Goal: Task Accomplishment & Management: Manage account settings

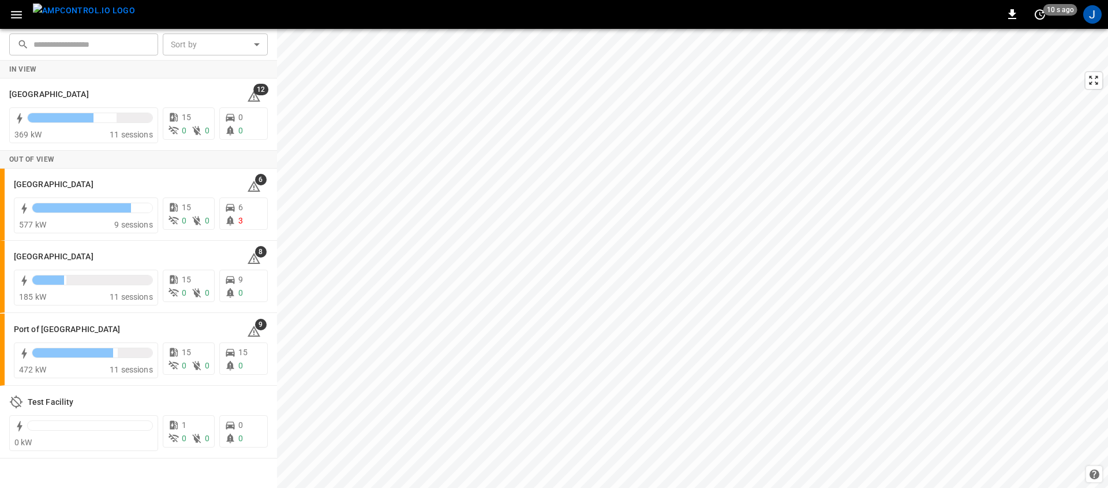
drag, startPoint x: 16, startPoint y: 13, endPoint x: 29, endPoint y: 16, distance: 13.0
click at [16, 13] on icon "button" at bounding box center [16, 15] width 14 height 14
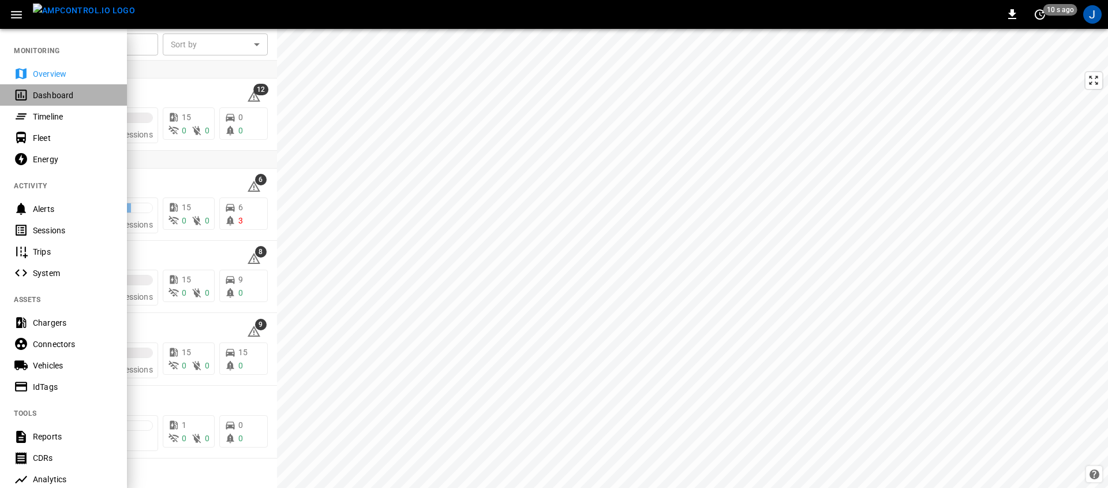
click at [67, 96] on div "Dashboard" at bounding box center [73, 95] width 80 height 12
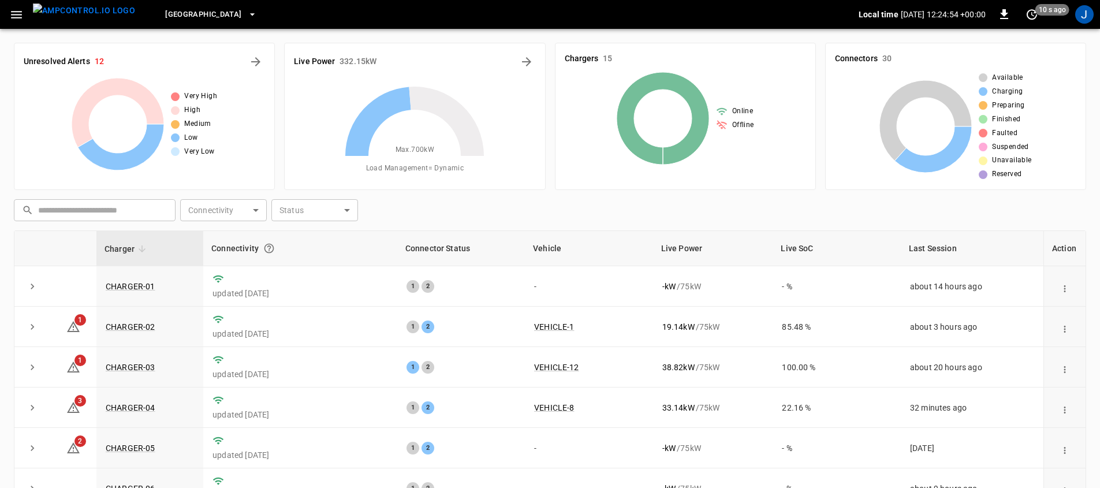
click at [200, 18] on span "[GEOGRAPHIC_DATA]" at bounding box center [203, 14] width 76 height 13
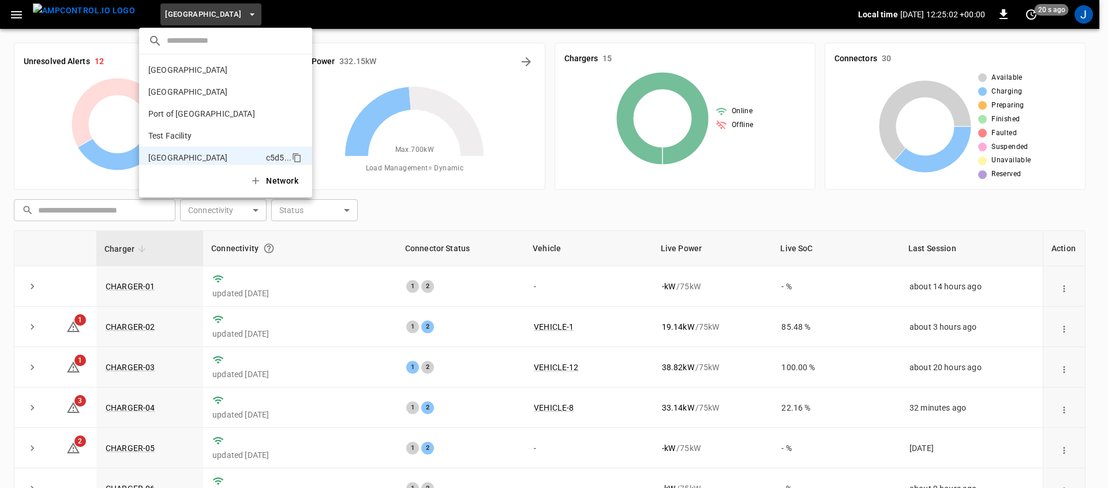
click at [433, 219] on div at bounding box center [554, 244] width 1108 height 488
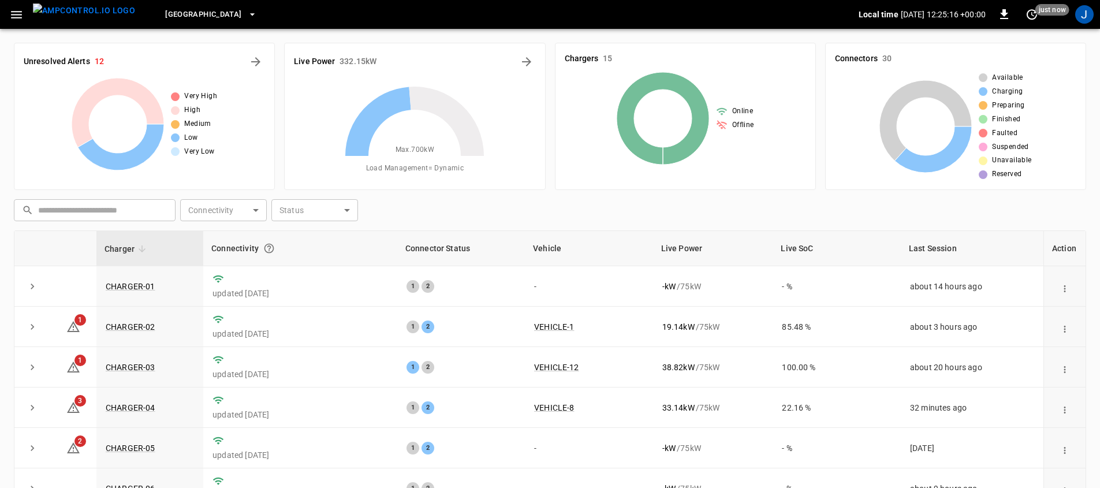
click at [520, 153] on div "Max. 700 kW Load Management = Dynamic" at bounding box center [414, 129] width 241 height 102
click at [525, 66] on icon "Energy Overview" at bounding box center [527, 62] width 14 height 14
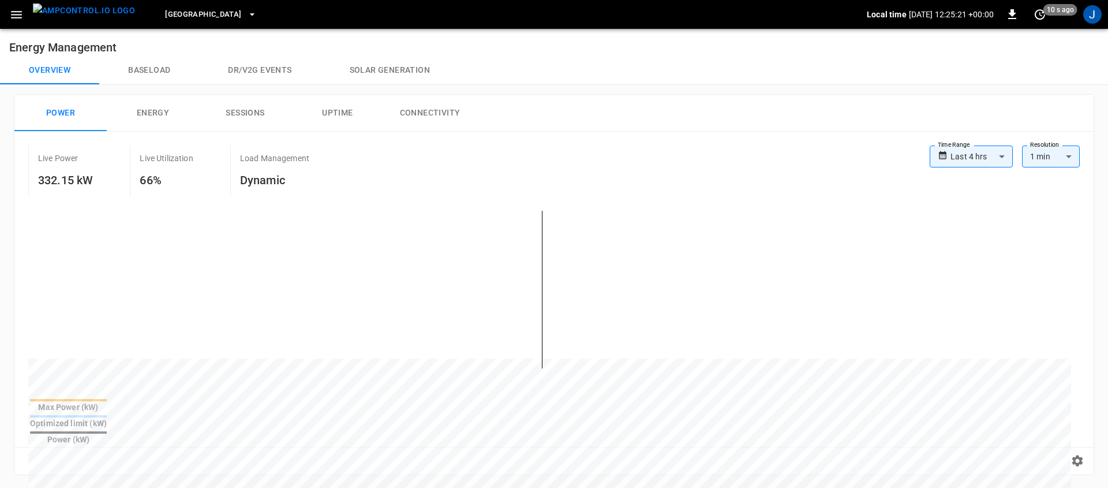
click at [970, 154] on body "**********" at bounding box center [554, 466] width 1108 height 932
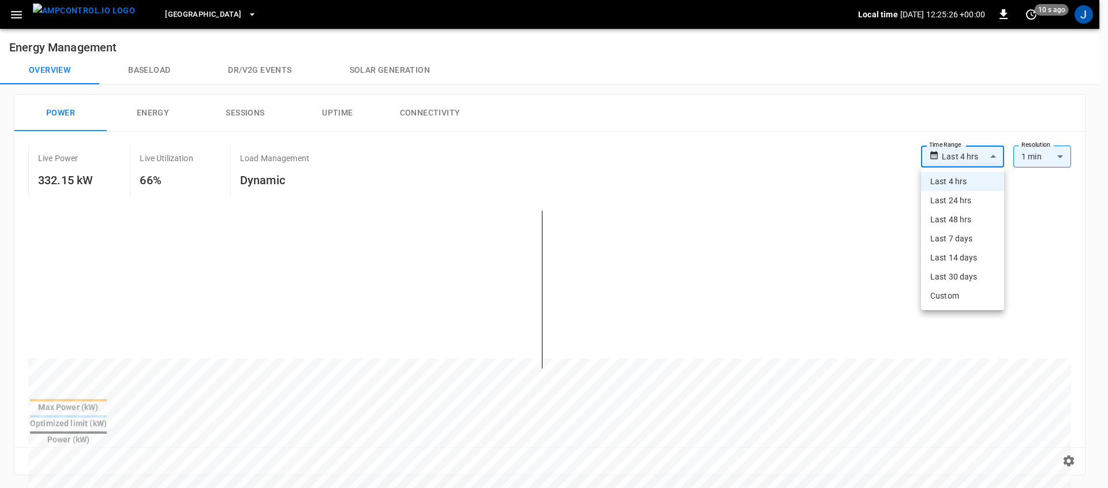
click at [965, 244] on li "Last 7 days" at bounding box center [962, 238] width 83 height 19
type input "**********"
type input "***"
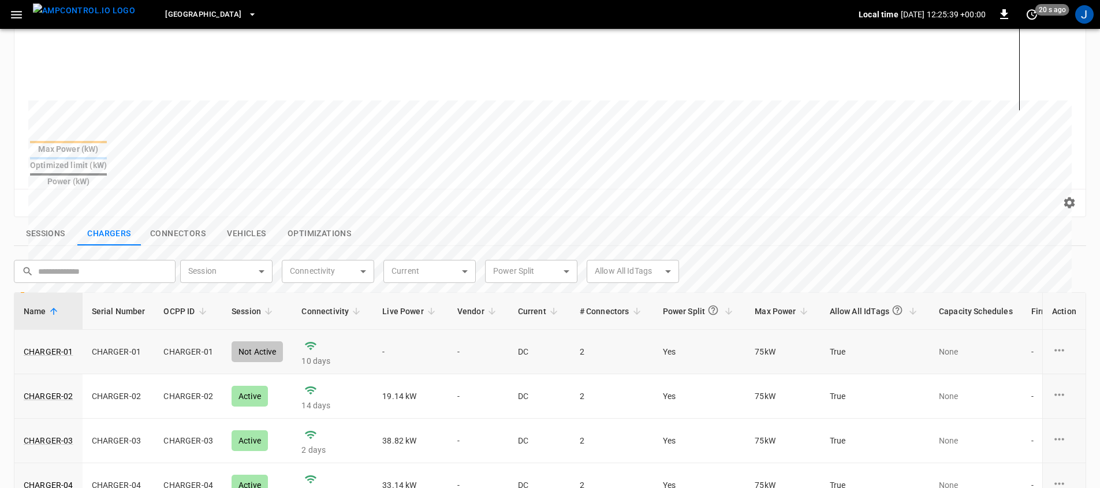
scroll to position [266, 0]
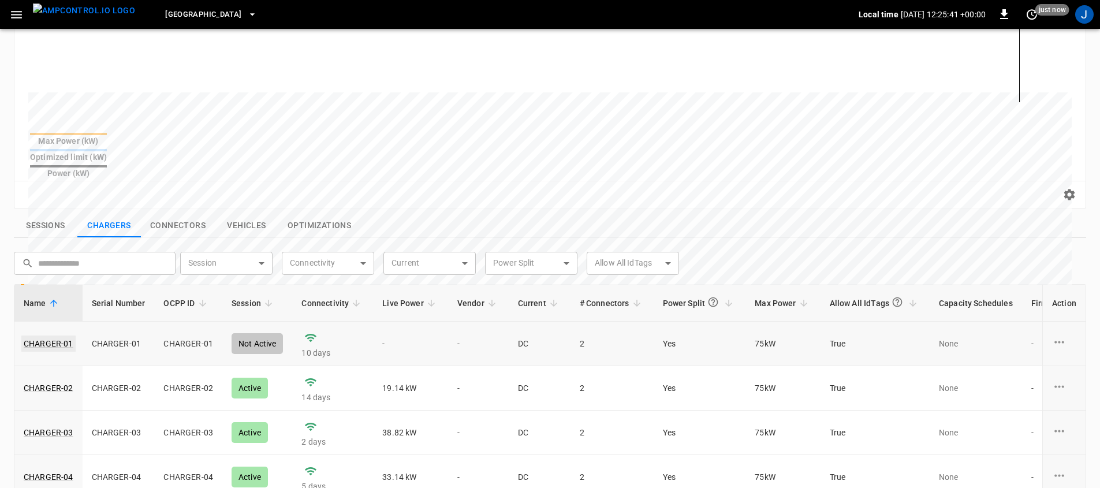
click at [56, 335] on link "CHARGER-01" at bounding box center [48, 343] width 54 height 16
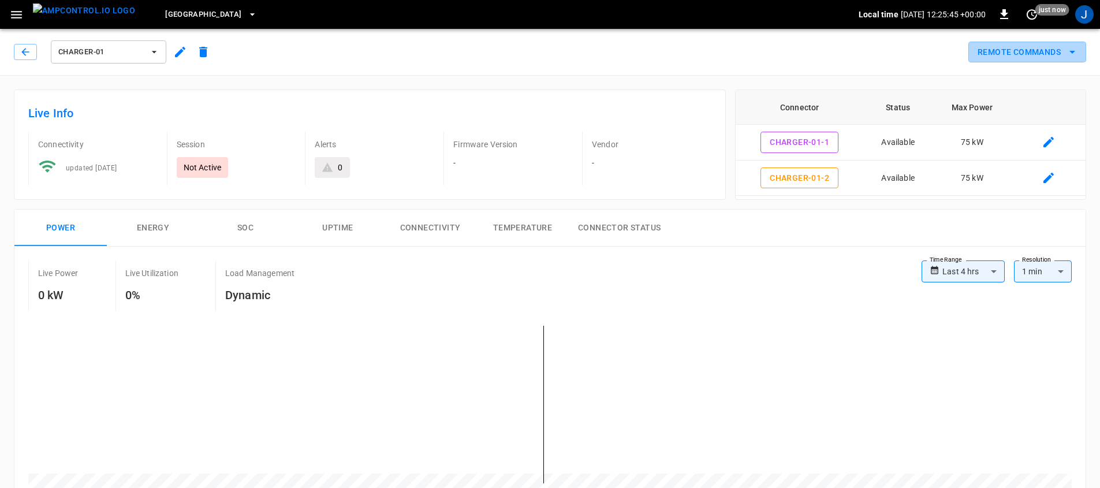
click at [1043, 54] on button "Remote Commands" at bounding box center [1027, 52] width 118 height 21
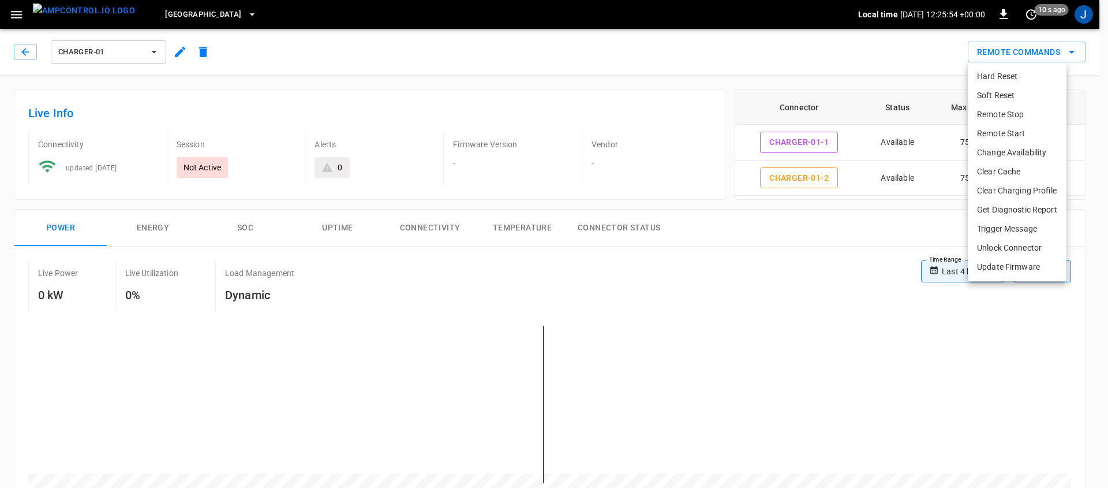
click at [747, 244] on div at bounding box center [554, 244] width 1108 height 488
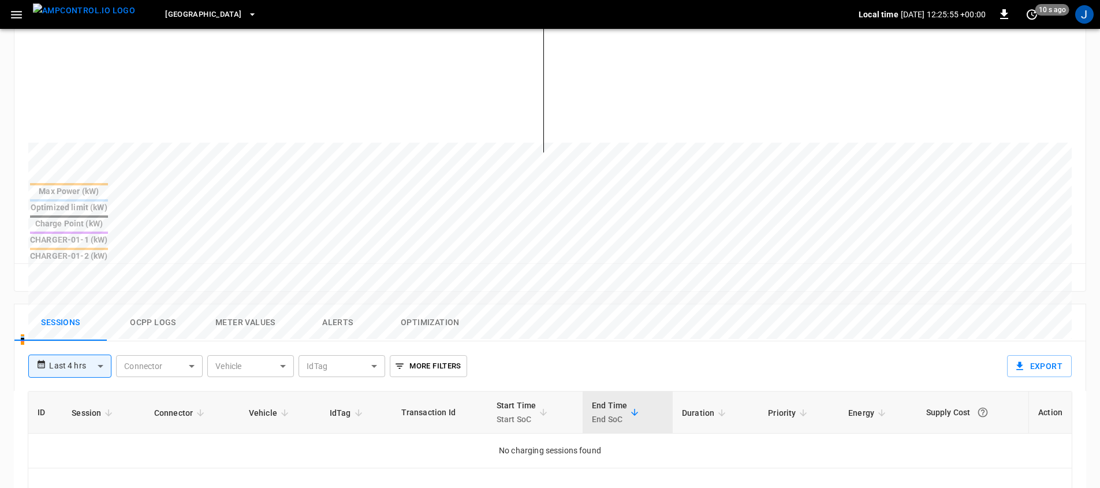
scroll to position [453, 0]
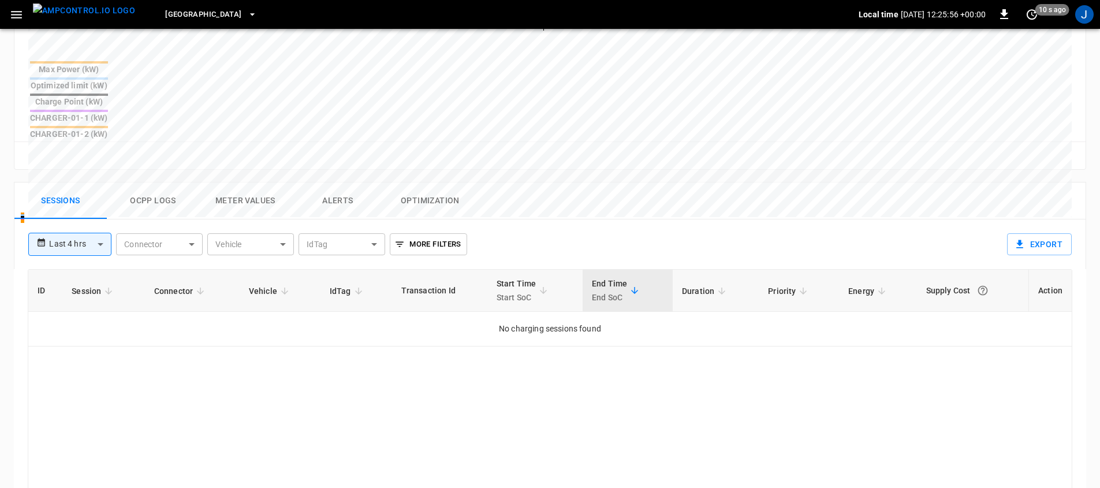
click at [140, 182] on button "Ocpp logs" at bounding box center [153, 200] width 92 height 37
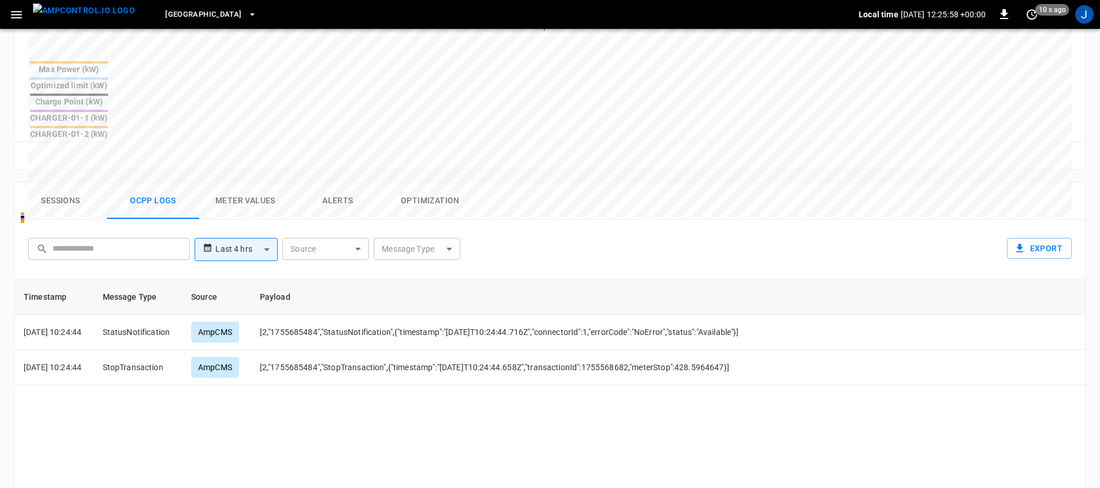
click at [253, 202] on body "**********" at bounding box center [550, 106] width 1100 height 1118
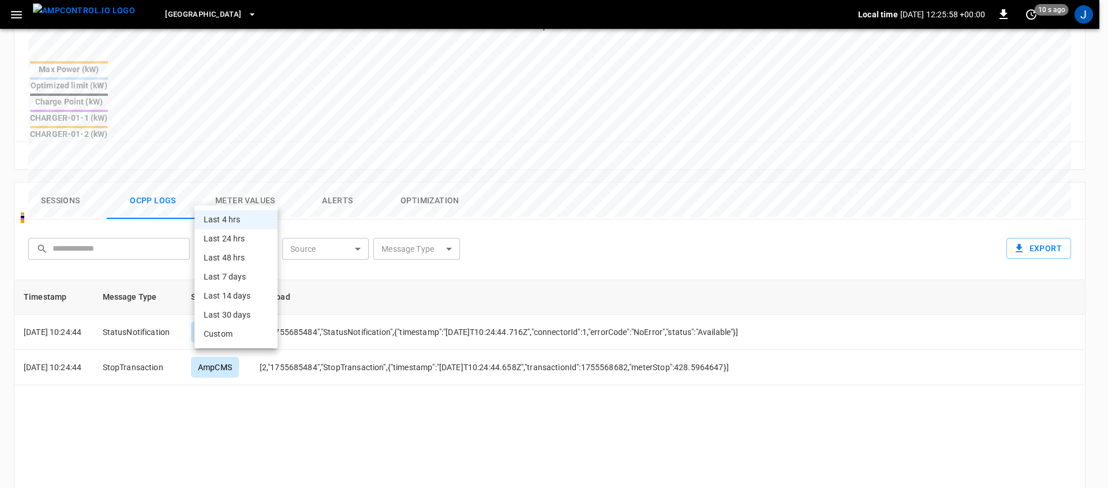
click at [250, 257] on li "Last 48 hrs" at bounding box center [236, 257] width 83 height 19
type input "**********"
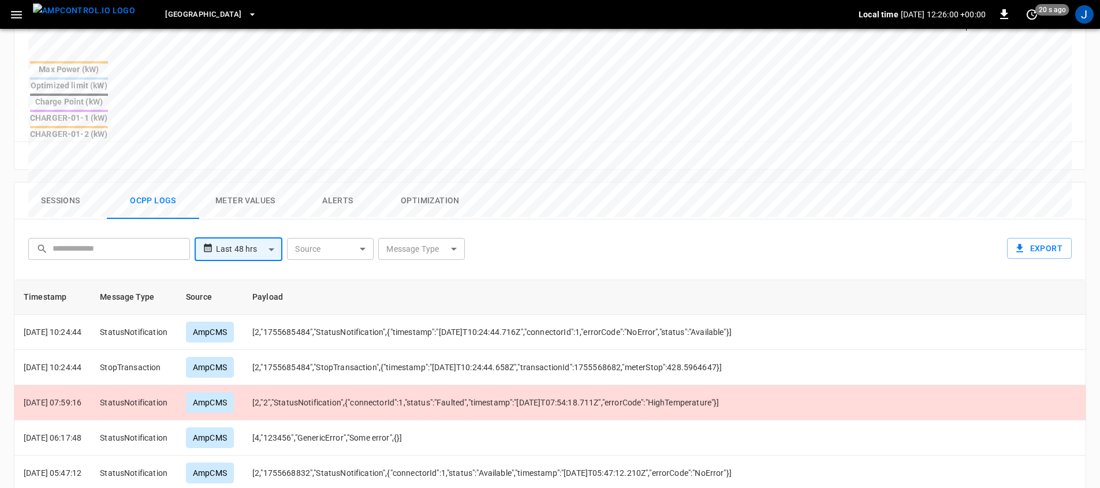
click at [258, 182] on button "Meter Values" at bounding box center [245, 200] width 92 height 37
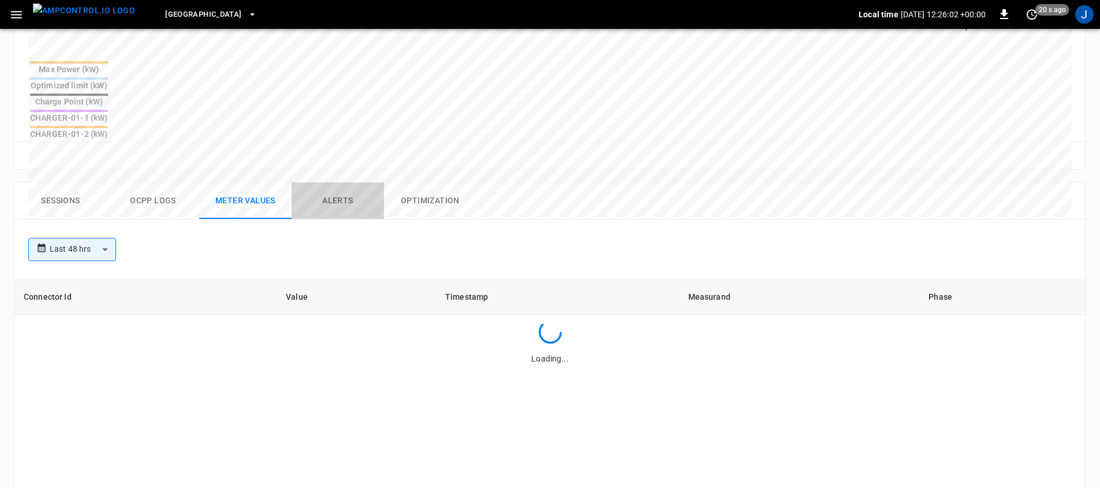
click at [337, 182] on button "Alerts" at bounding box center [338, 200] width 92 height 37
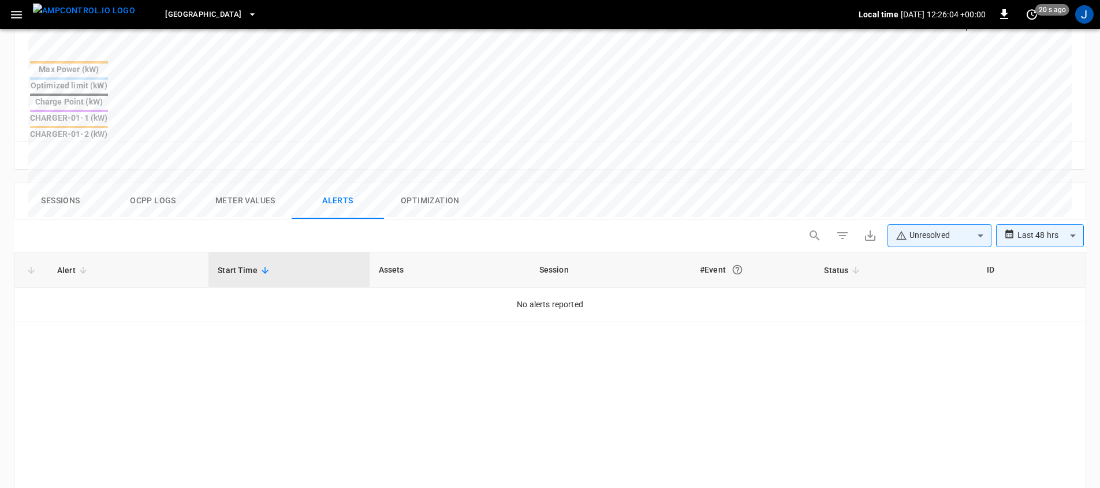
click at [439, 182] on button "Optimization" at bounding box center [430, 200] width 92 height 37
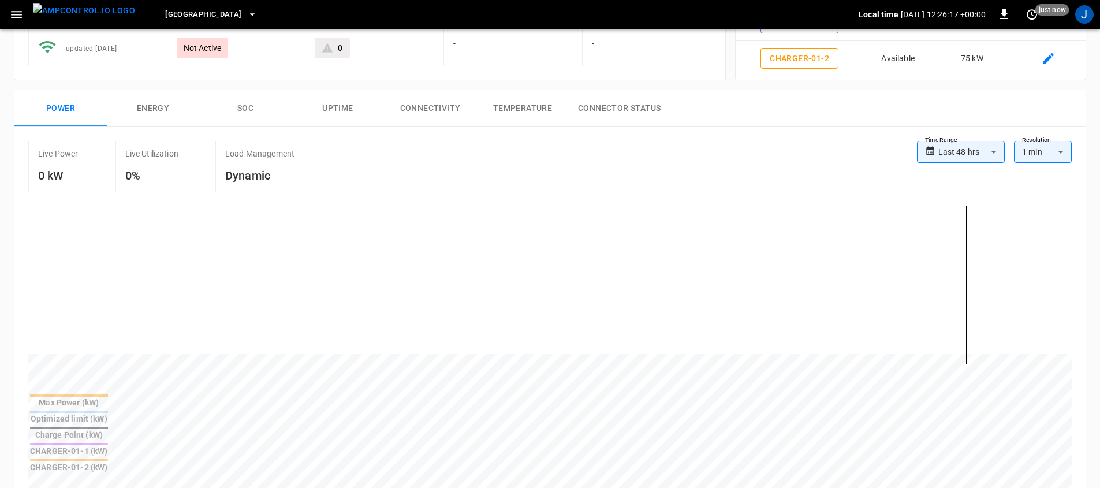
scroll to position [128, 0]
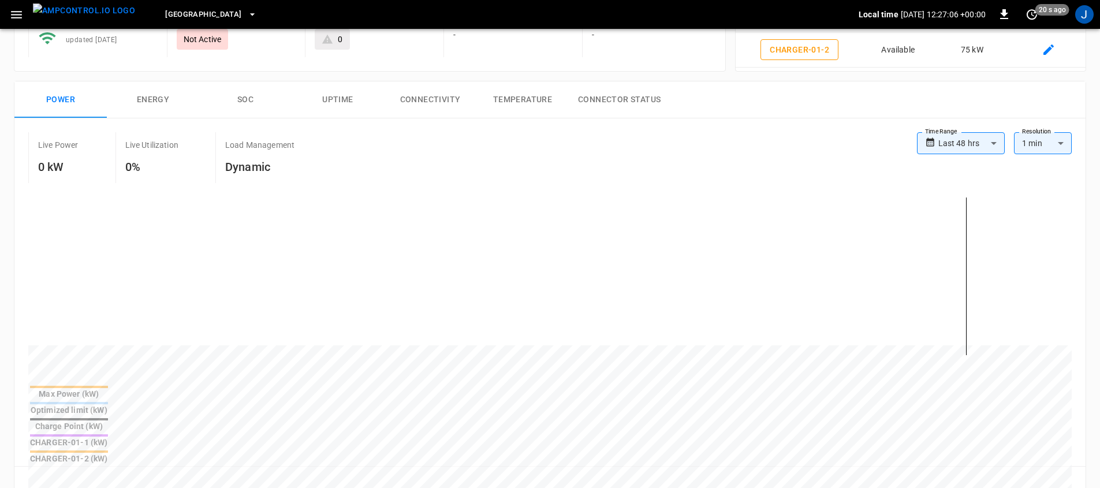
click at [774, 471] on div "Reset zoom" at bounding box center [550, 480] width 1052 height 18
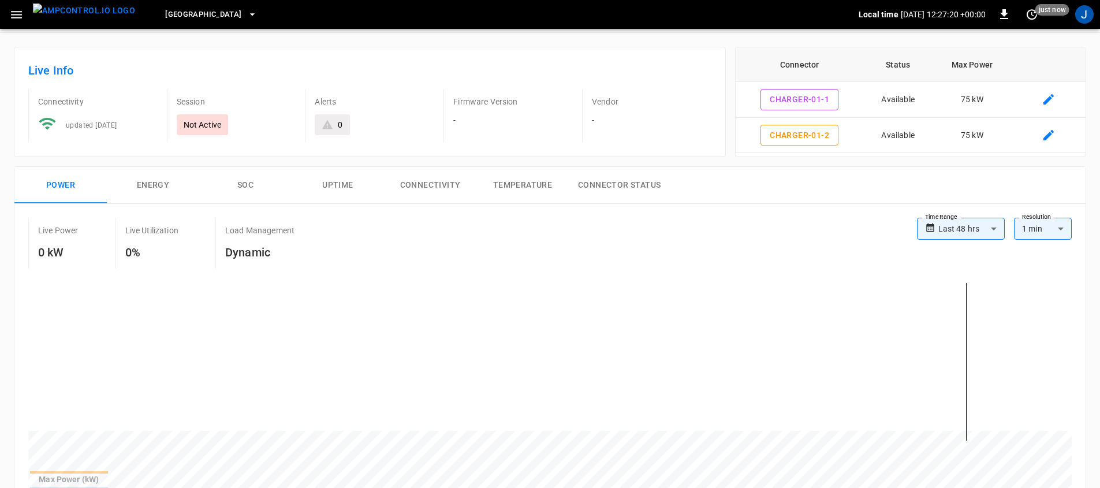
scroll to position [23, 0]
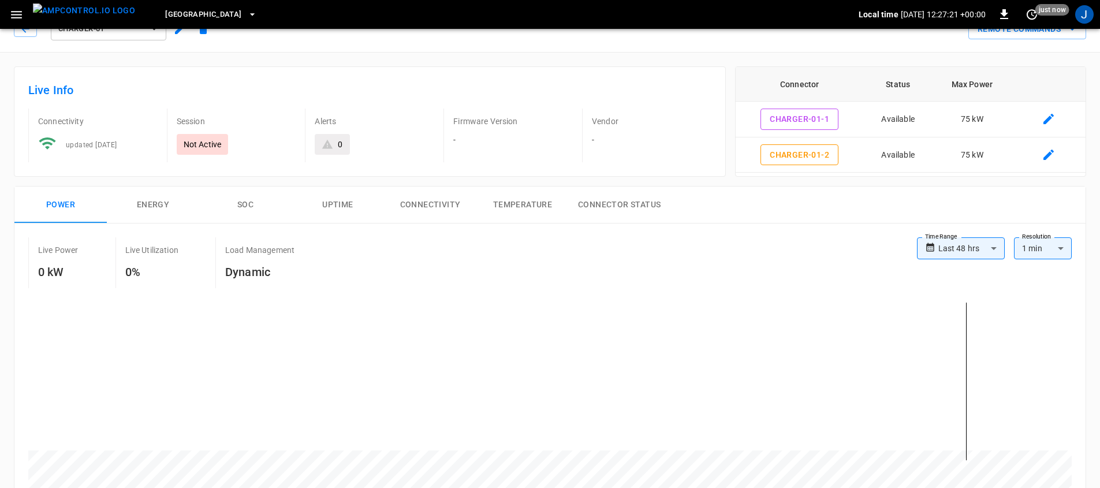
click at [85, 16] on img "menu" at bounding box center [84, 10] width 102 height 14
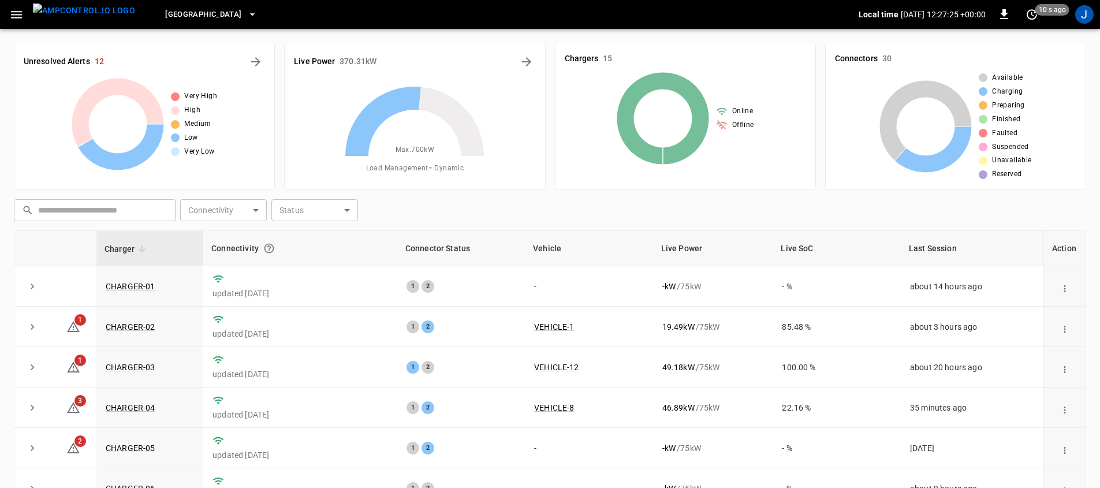
click at [12, 11] on icon "button" at bounding box center [16, 15] width 11 height 8
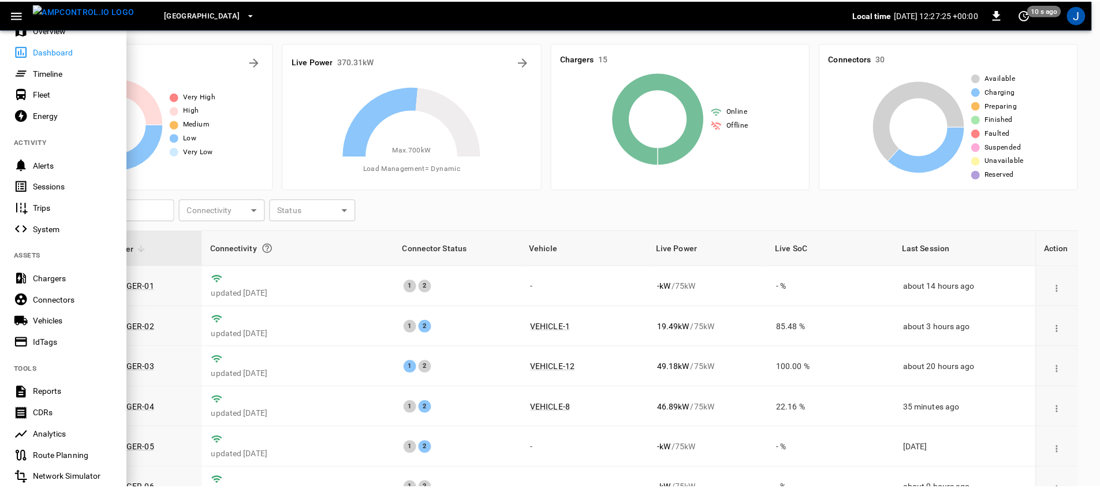
scroll to position [202, 0]
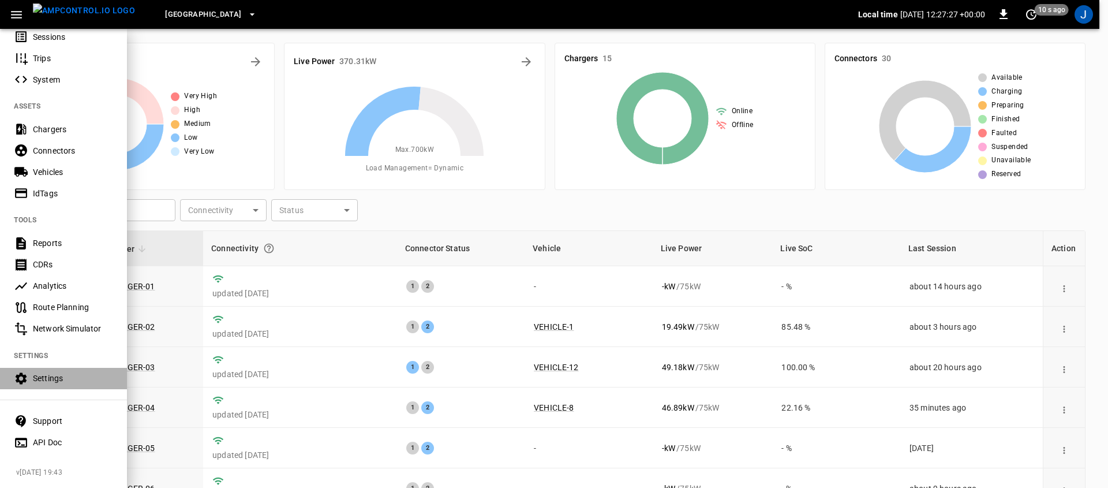
click at [84, 372] on div "Settings" at bounding box center [73, 378] width 80 height 12
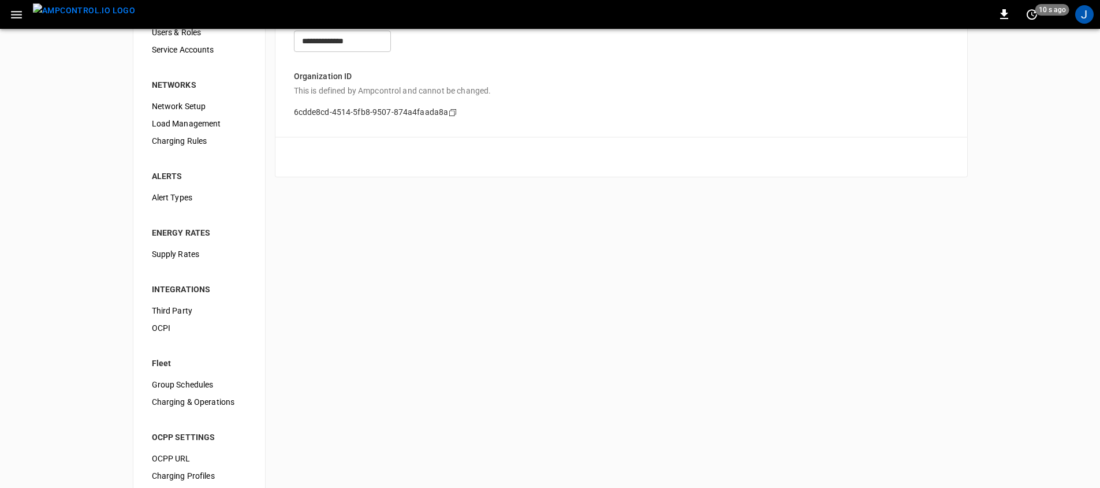
scroll to position [69, 0]
click at [177, 325] on span "OCPI" at bounding box center [199, 326] width 95 height 12
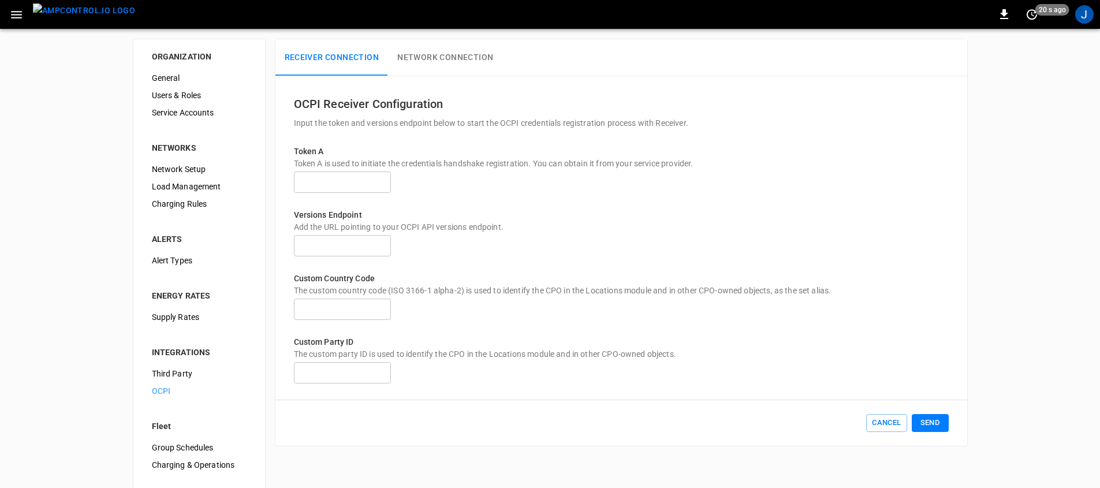
scroll to position [5, 0]
click at [850, 296] on div "The custom country code (ISO 3166-1 alpha-2) is used to identify the CPO in the…" at bounding box center [621, 290] width 655 height 12
click at [328, 102] on h6 "OCPI Receiver Configuration" at bounding box center [621, 103] width 655 height 18
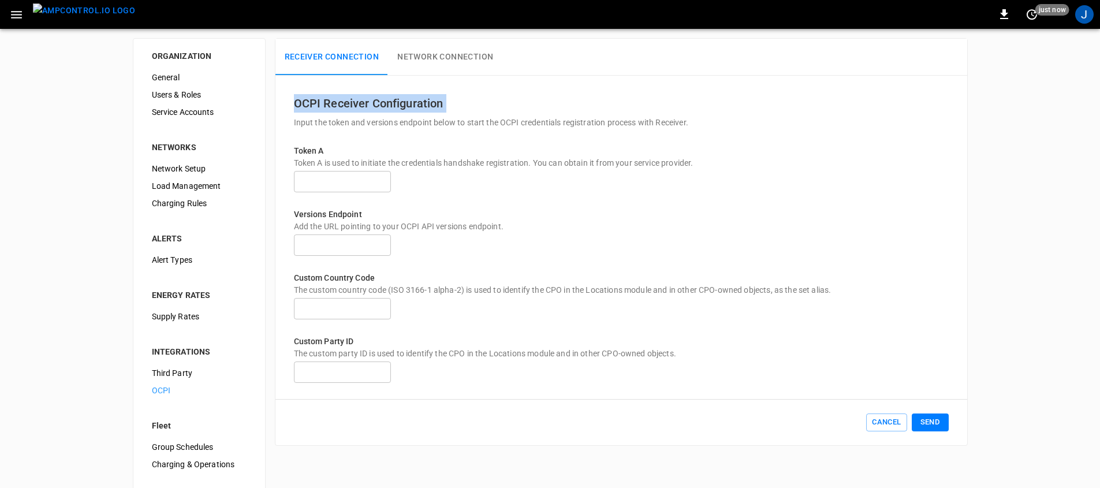
click at [381, 99] on h6 "OCPI Receiver Configuration" at bounding box center [621, 103] width 655 height 18
click at [298, 107] on h6 "OCPI Receiver Configuration" at bounding box center [621, 103] width 655 height 18
click at [712, 284] on p "Custom Country Code" at bounding box center [621, 278] width 655 height 12
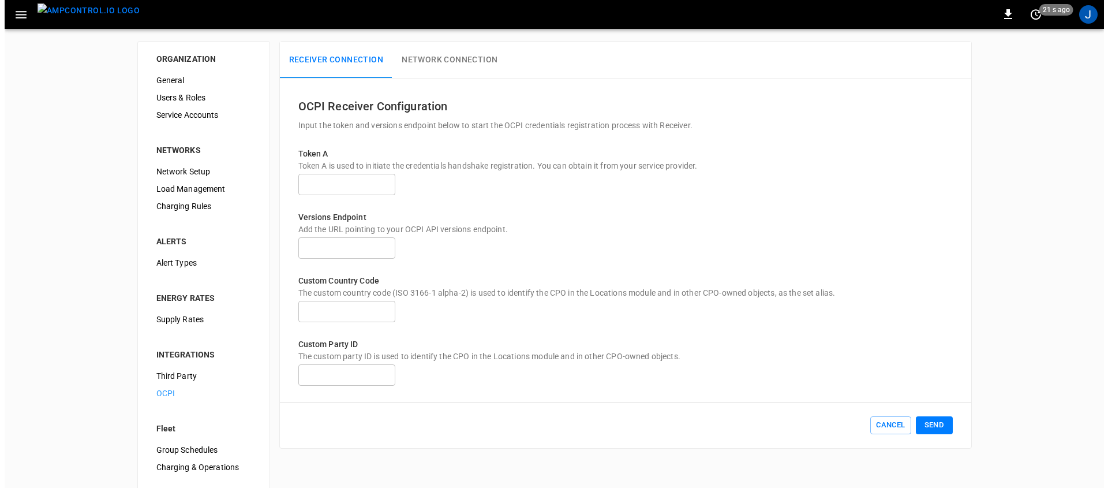
scroll to position [0, 0]
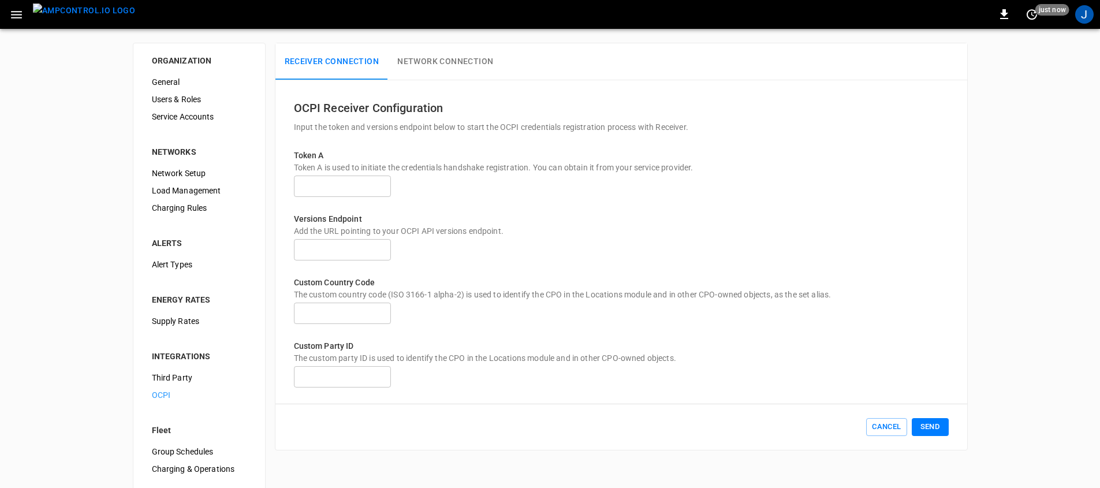
click at [84, 12] on img "menu" at bounding box center [84, 10] width 102 height 14
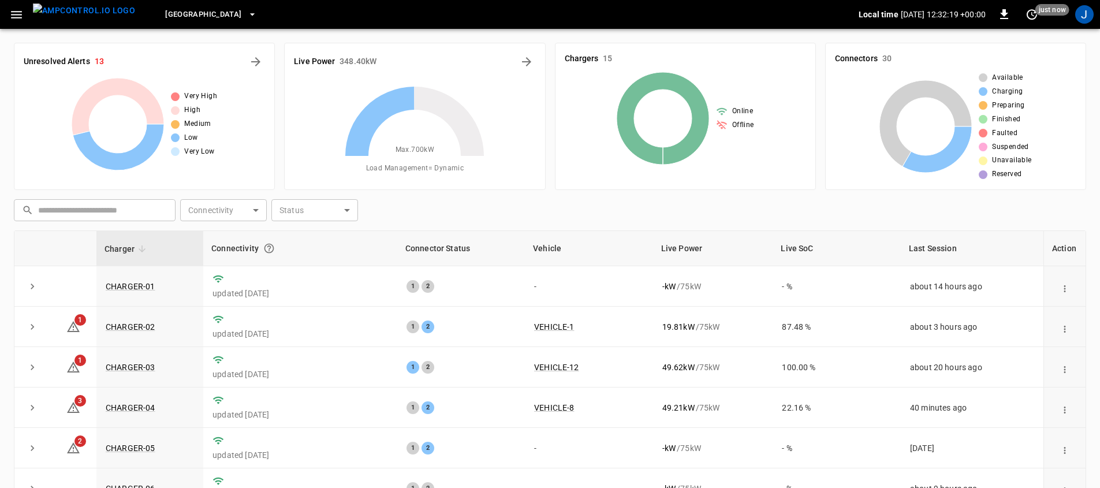
click at [581, 221] on div "​ ​ Connectivity ​ Connectivity Status ​ Status Charger Connectivity Connector …" at bounding box center [550, 399] width 1072 height 408
click at [77, 15] on img "menu" at bounding box center [84, 10] width 102 height 14
click at [3, 14] on div "[GEOGRAPHIC_DATA] South Local time [DATE] 12:32:47 +00:00 0 just now J" at bounding box center [550, 14] width 1100 height 29
click at [20, 18] on icon "button" at bounding box center [16, 15] width 14 height 14
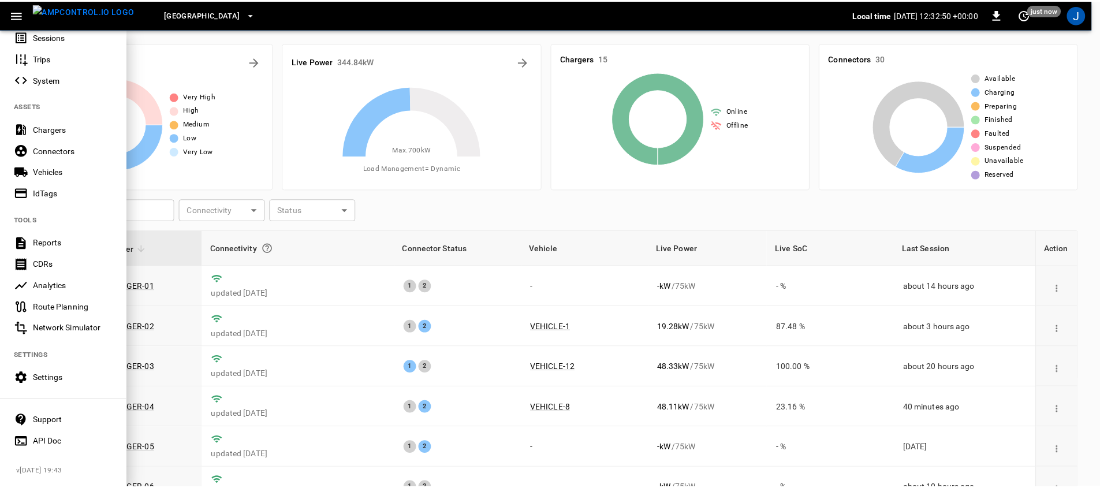
scroll to position [202, 0]
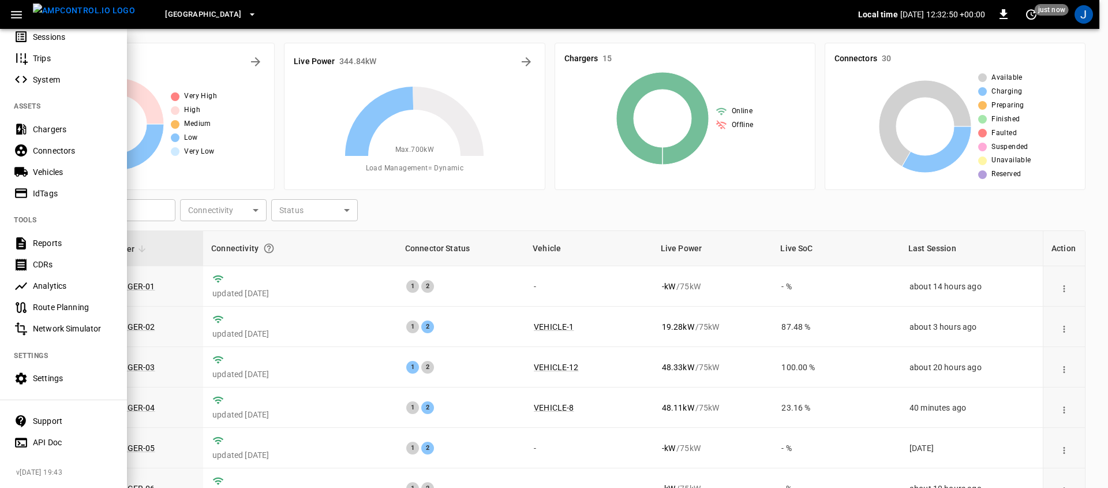
click at [78, 372] on div "Settings" at bounding box center [73, 378] width 80 height 12
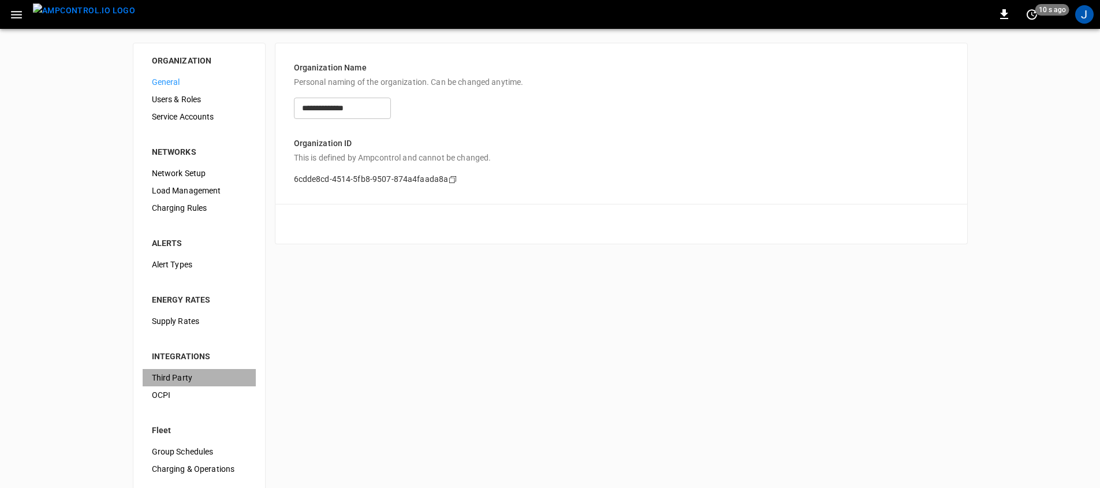
click at [188, 380] on span "Third Party" at bounding box center [199, 378] width 95 height 12
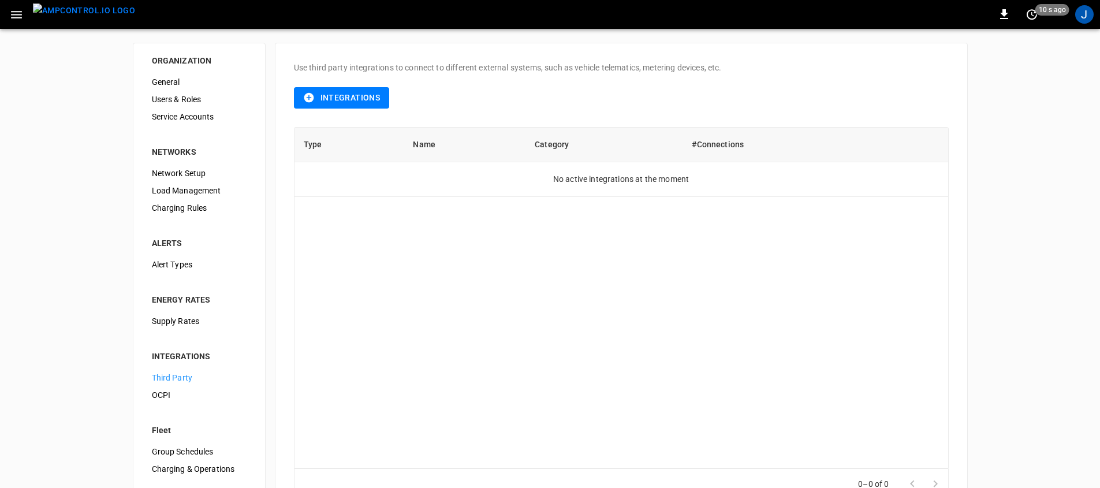
drag, startPoint x: 454, startPoint y: 296, endPoint x: 450, endPoint y: 282, distance: 14.6
click at [454, 297] on div "Type Name Category #Connections No active integrations at the moment" at bounding box center [621, 298] width 655 height 342
click at [367, 96] on button "Integrations" at bounding box center [342, 97] width 96 height 21
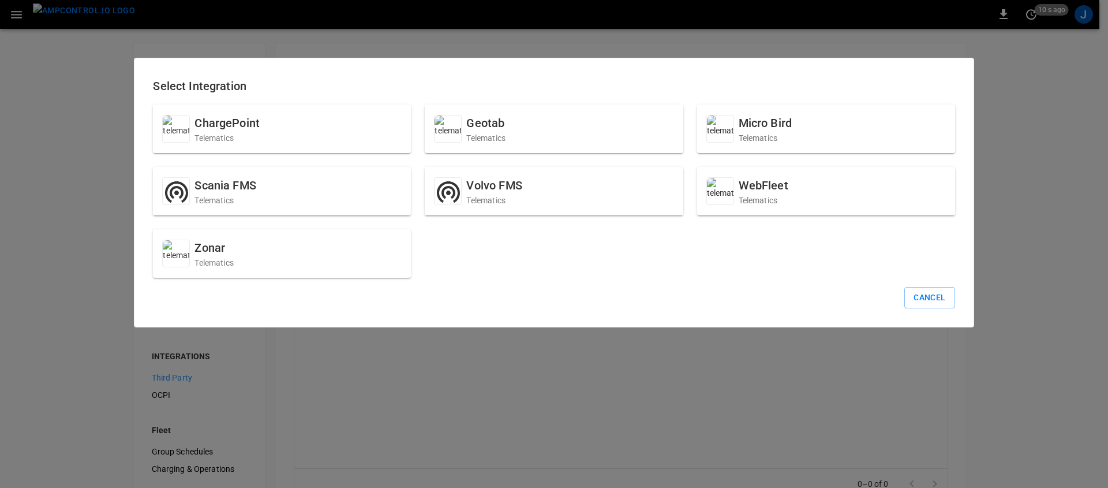
click at [532, 267] on div "ChargePoint Telematics Geotab Telematics Micro Bird Telematics Scania FMS Telem…" at bounding box center [547, 184] width 816 height 187
click at [484, 133] on p "Telematics" at bounding box center [485, 138] width 39 height 12
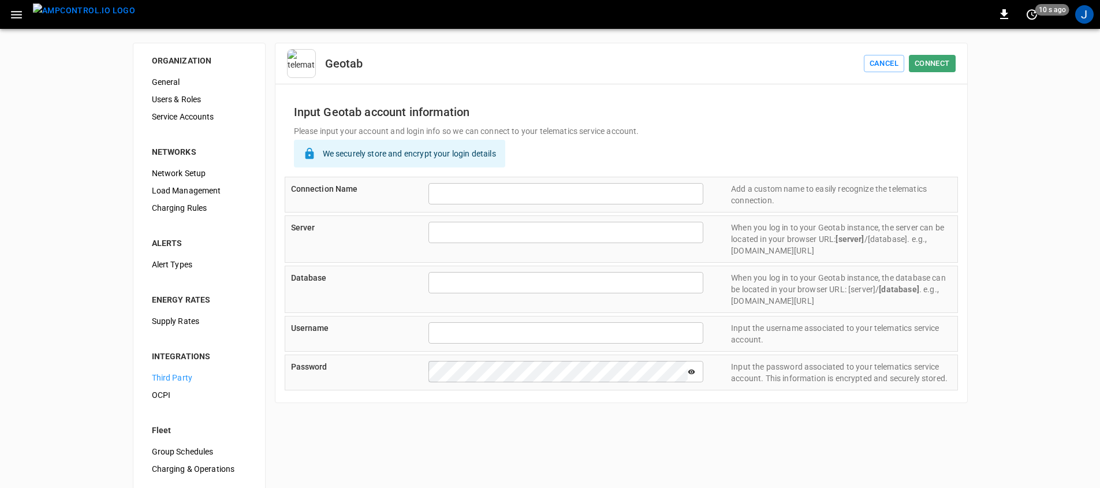
click at [387, 267] on div "Database ​ When you log in to your Geotab instance, the database can be located…" at bounding box center [621, 289] width 673 height 47
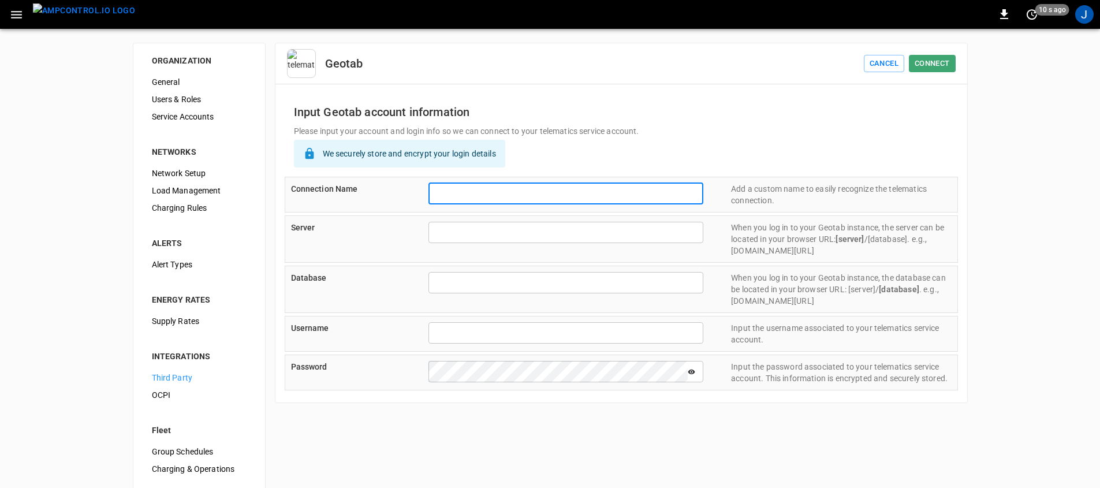
click at [476, 188] on input "text" at bounding box center [565, 193] width 275 height 21
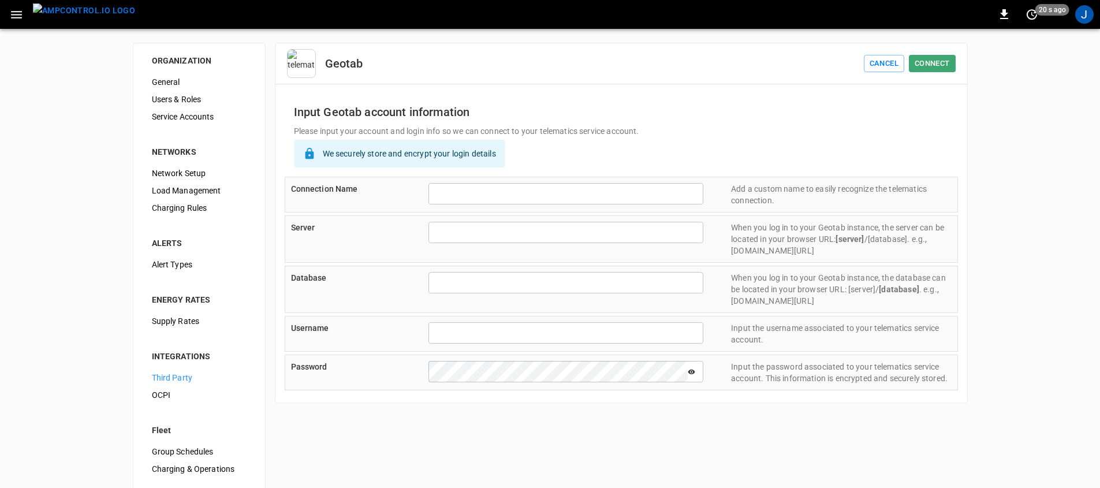
click at [394, 238] on div "Server" at bounding box center [346, 239] width 110 height 35
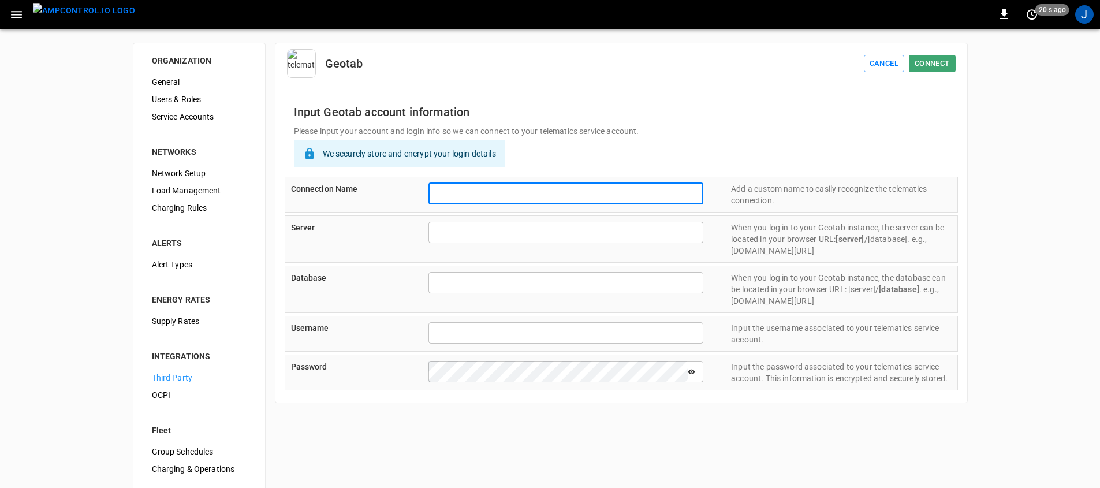
click at [490, 189] on input "text" at bounding box center [565, 193] width 275 height 21
click at [375, 207] on div "Connection Name ​ Add a custom name to easily recognize the telematics connecti…" at bounding box center [621, 195] width 673 height 36
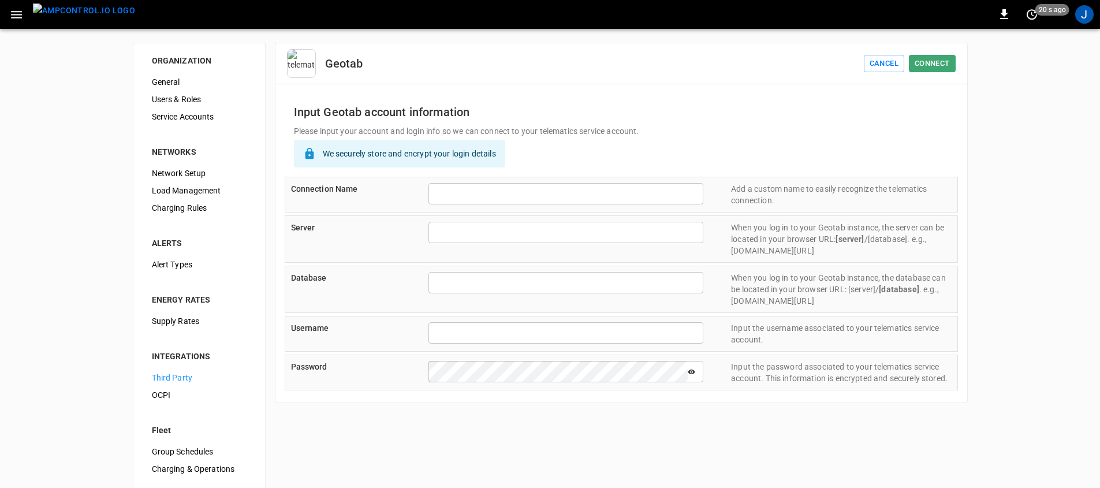
click at [471, 226] on input "text" at bounding box center [565, 232] width 275 height 21
click at [477, 276] on input "text" at bounding box center [565, 282] width 275 height 21
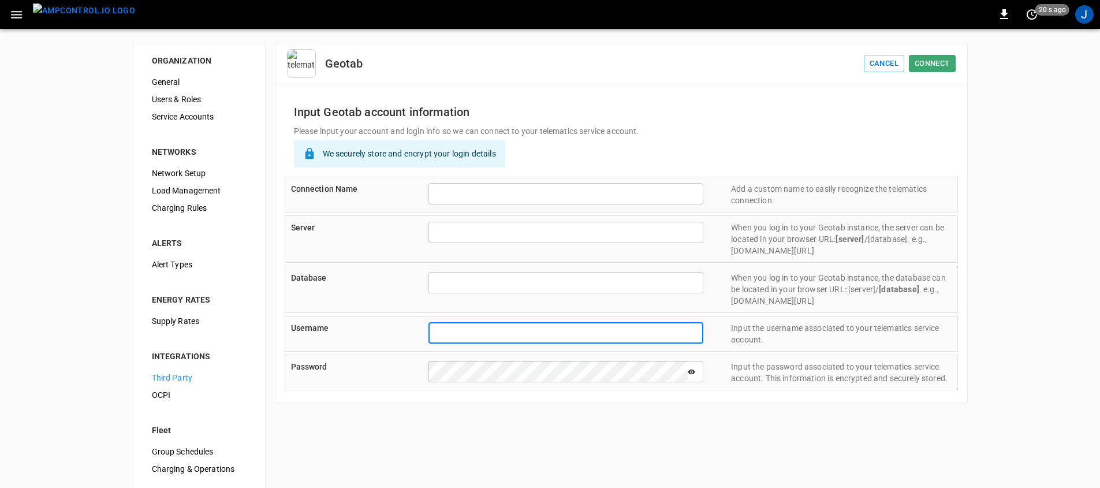
click at [472, 328] on input "text" at bounding box center [565, 332] width 275 height 21
click at [381, 313] on form "Connection Name ​ Add a custom name to easily recognize the telematics connecti…" at bounding box center [621, 284] width 673 height 214
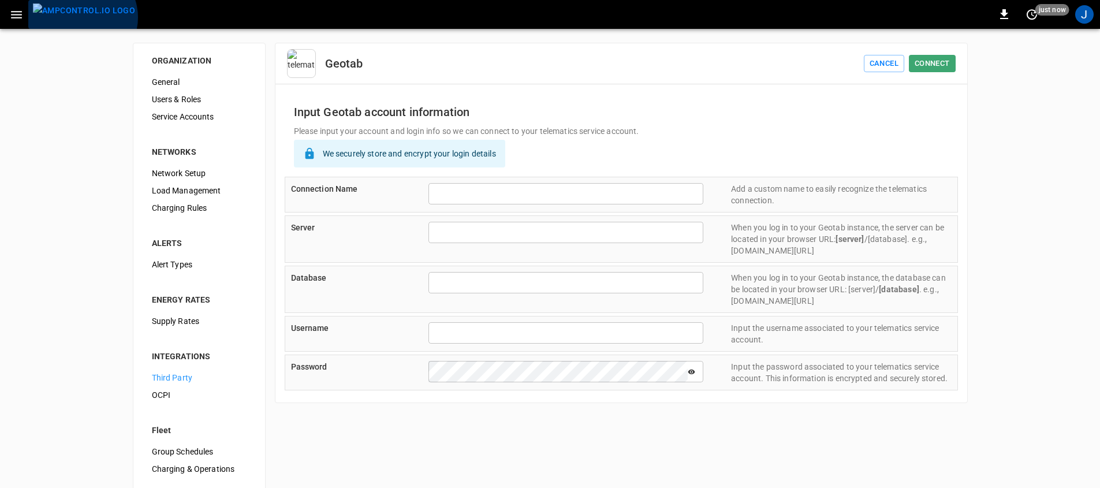
click at [81, 17] on img "menu" at bounding box center [84, 10] width 102 height 14
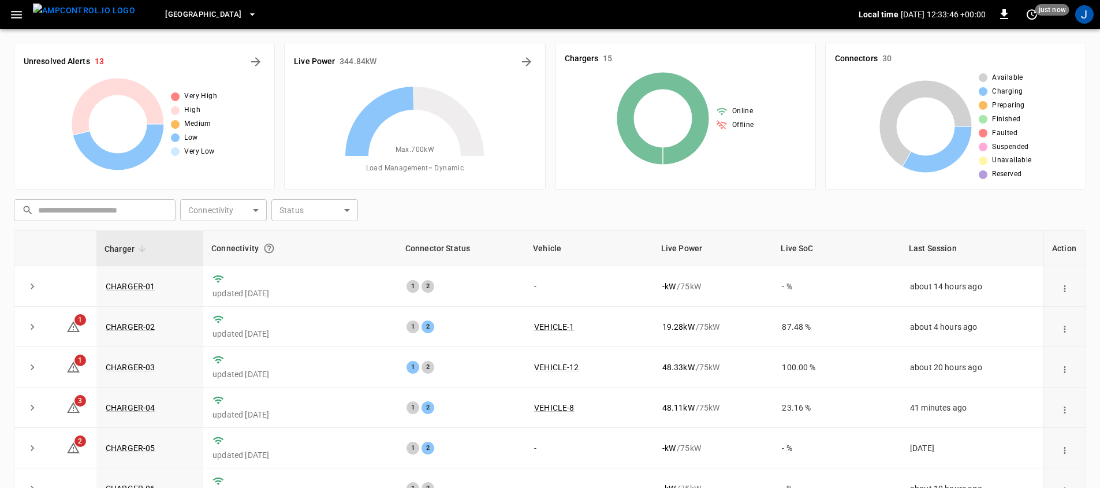
click at [19, 8] on icon "button" at bounding box center [16, 15] width 14 height 14
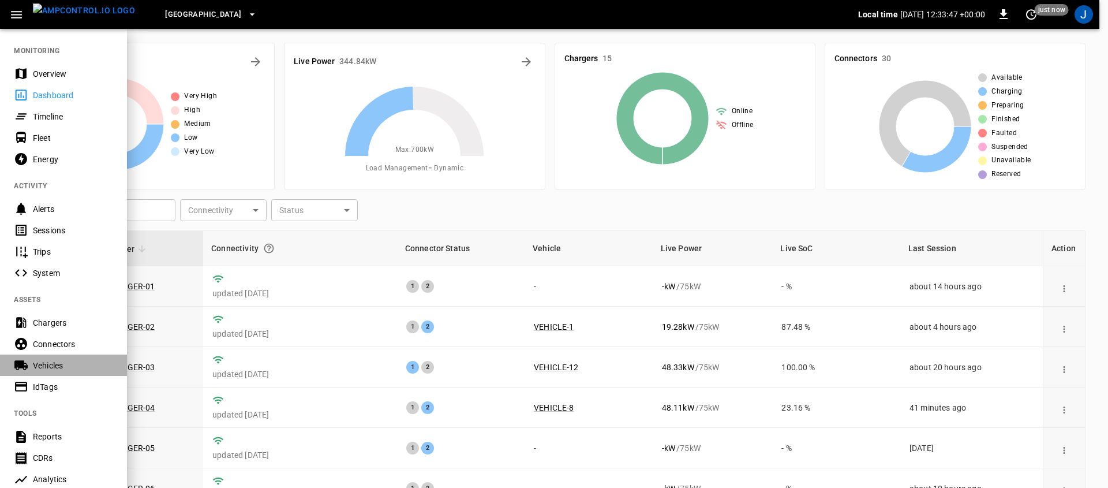
click at [61, 365] on div "Vehicles" at bounding box center [73, 366] width 80 height 12
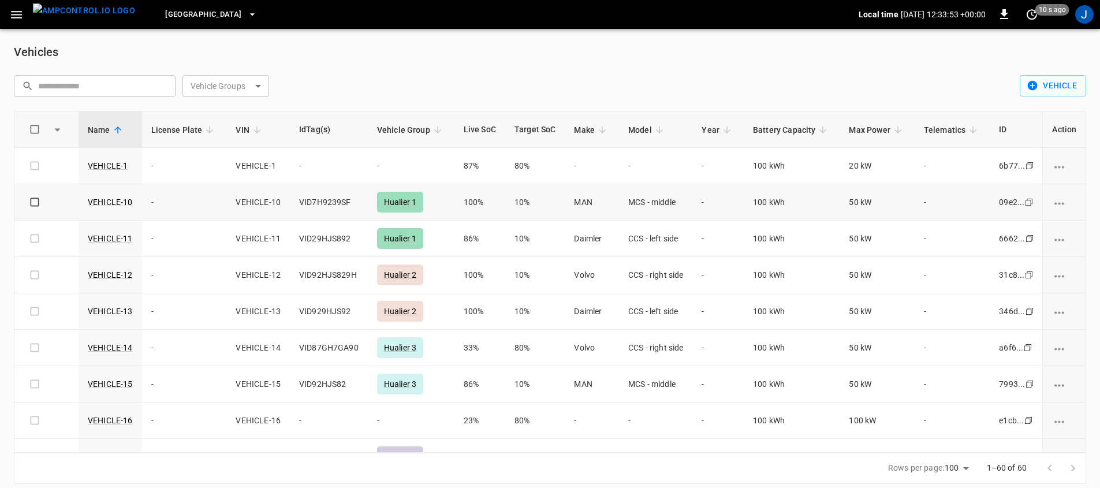
click at [461, 204] on td "100%" at bounding box center [479, 202] width 51 height 36
click at [102, 201] on link "VEHICLE-10" at bounding box center [110, 202] width 50 height 14
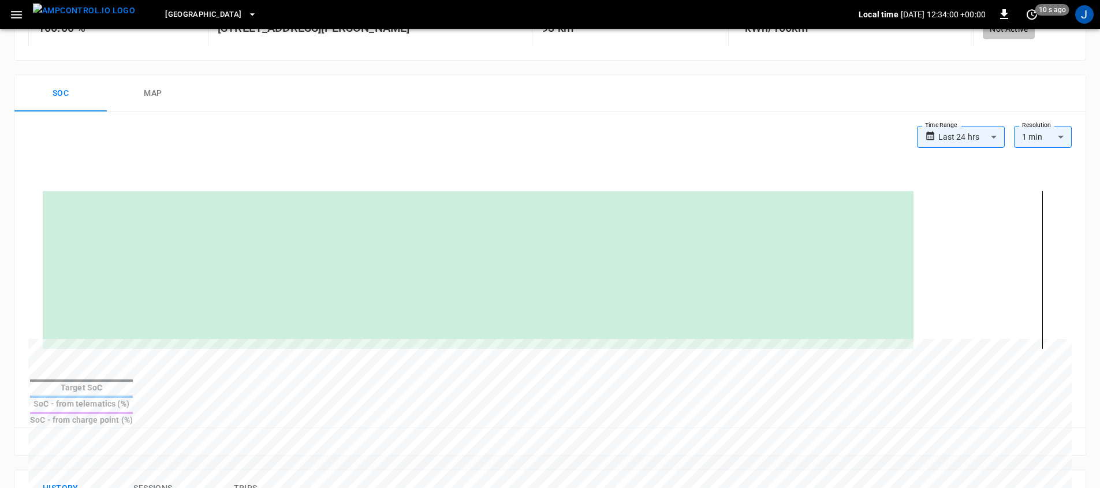
scroll to position [223, 0]
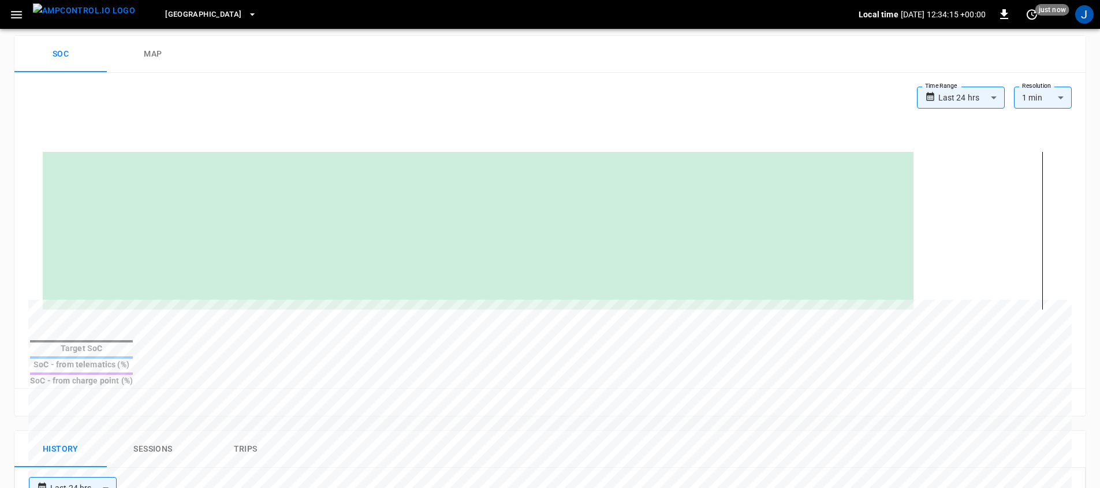
click at [767, 393] on div "Reset zoom" at bounding box center [550, 402] width 1052 height 18
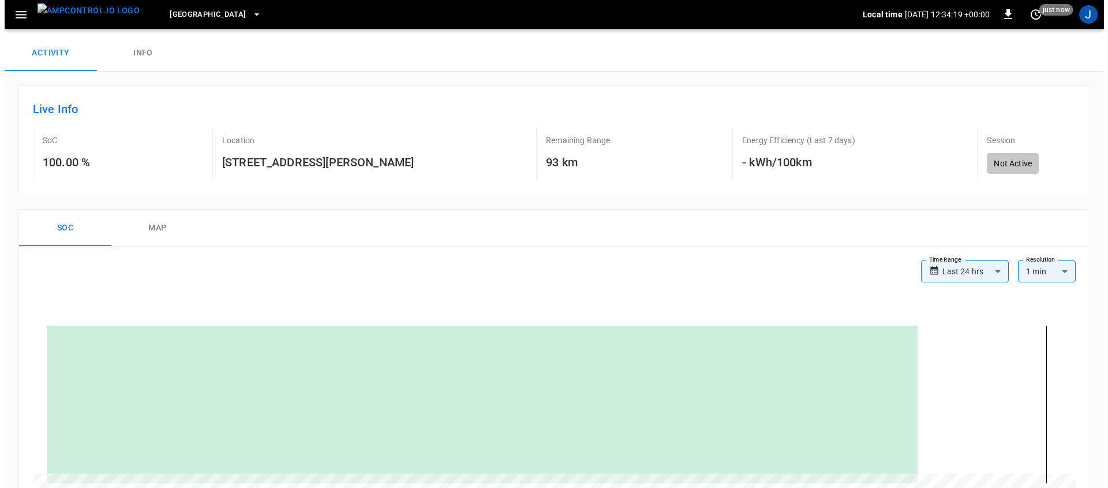
scroll to position [0, 0]
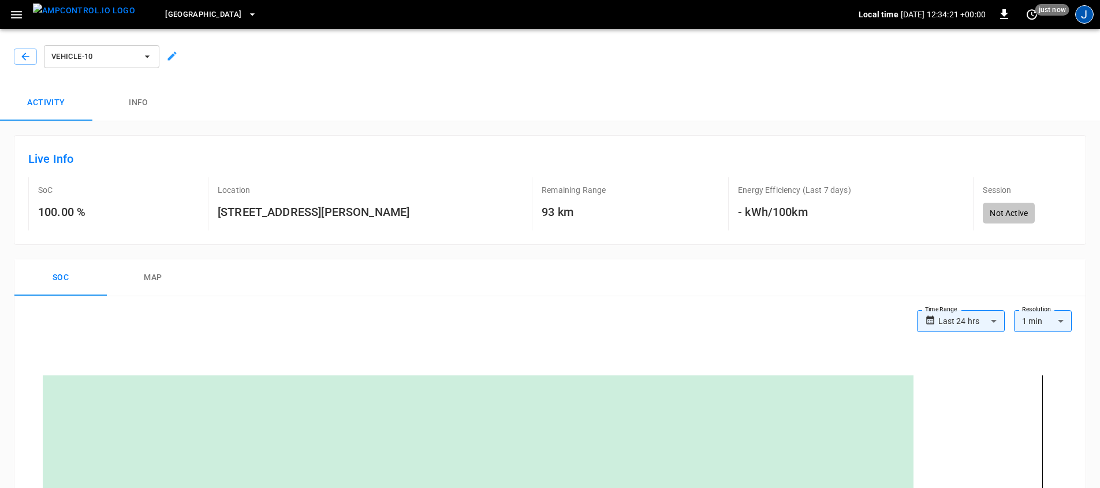
click at [1089, 17] on div "J" at bounding box center [1084, 14] width 18 height 18
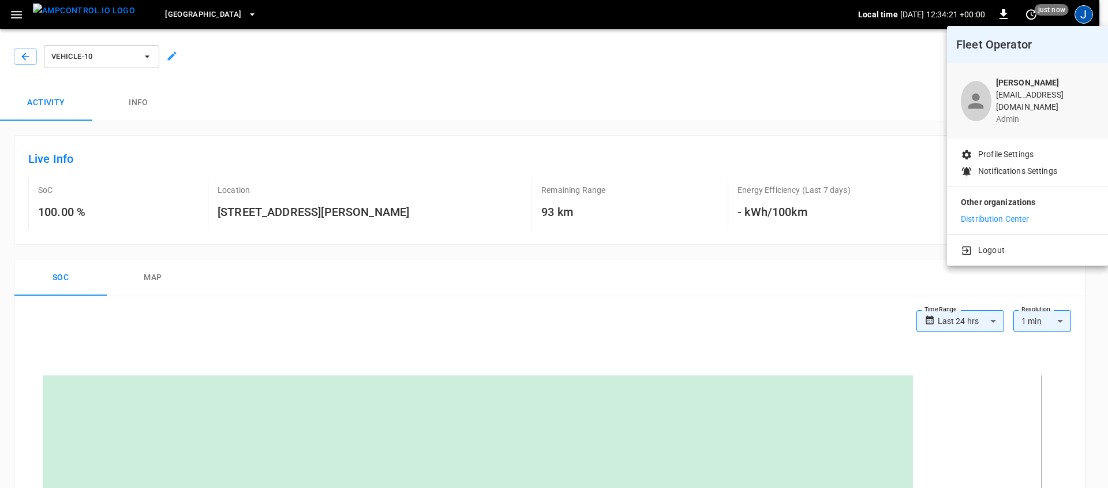
click at [1088, 16] on div at bounding box center [554, 244] width 1108 height 488
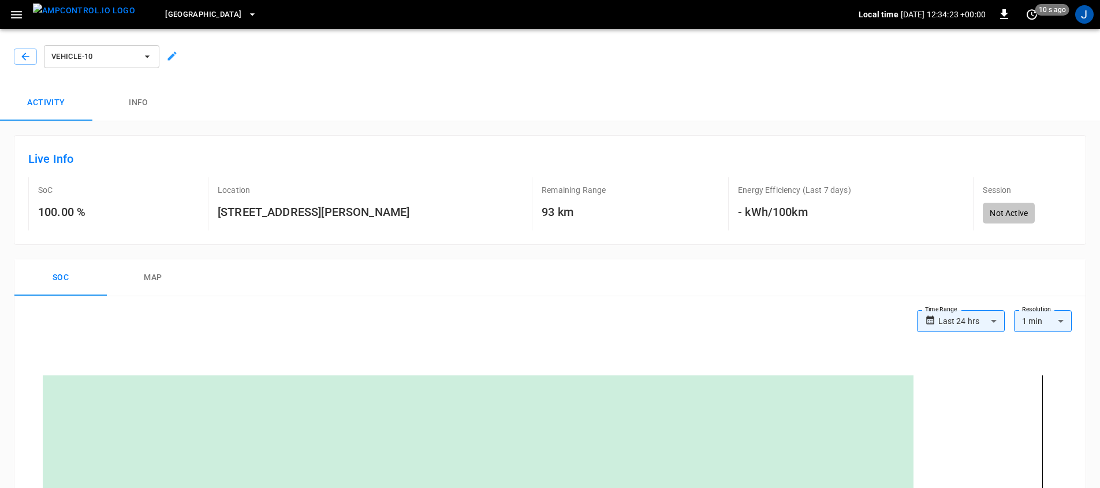
click at [10, 19] on icon "button" at bounding box center [16, 15] width 14 height 14
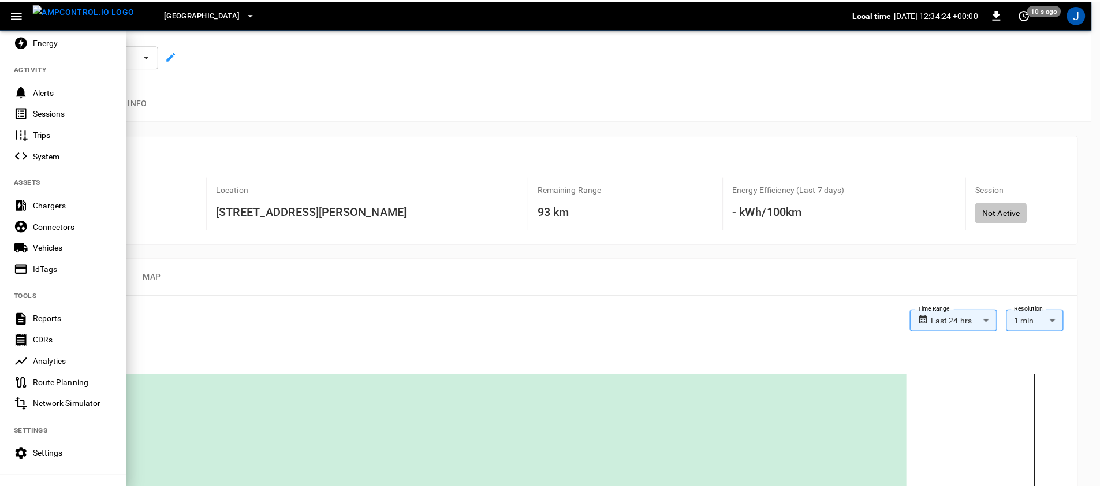
scroll to position [202, 0]
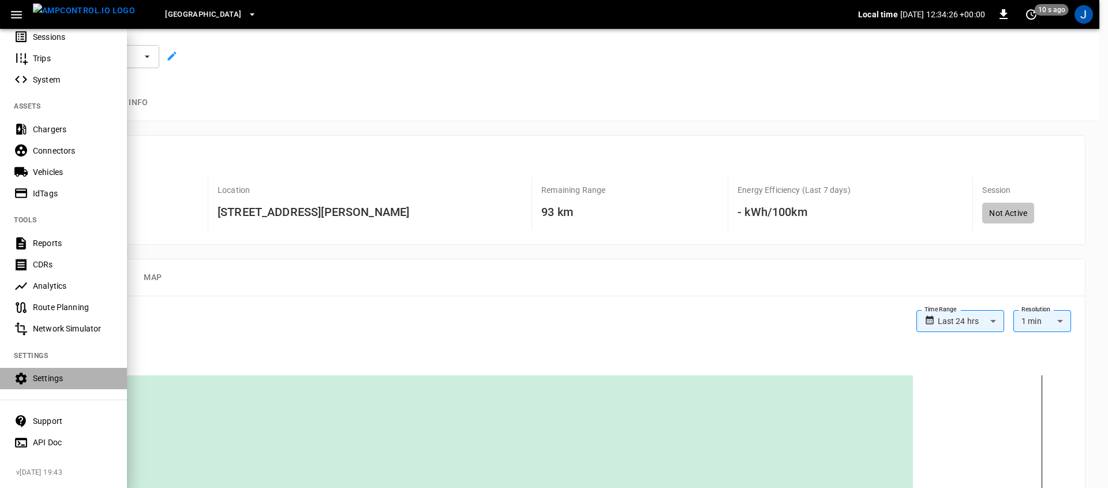
click at [95, 372] on div "Settings" at bounding box center [73, 378] width 80 height 12
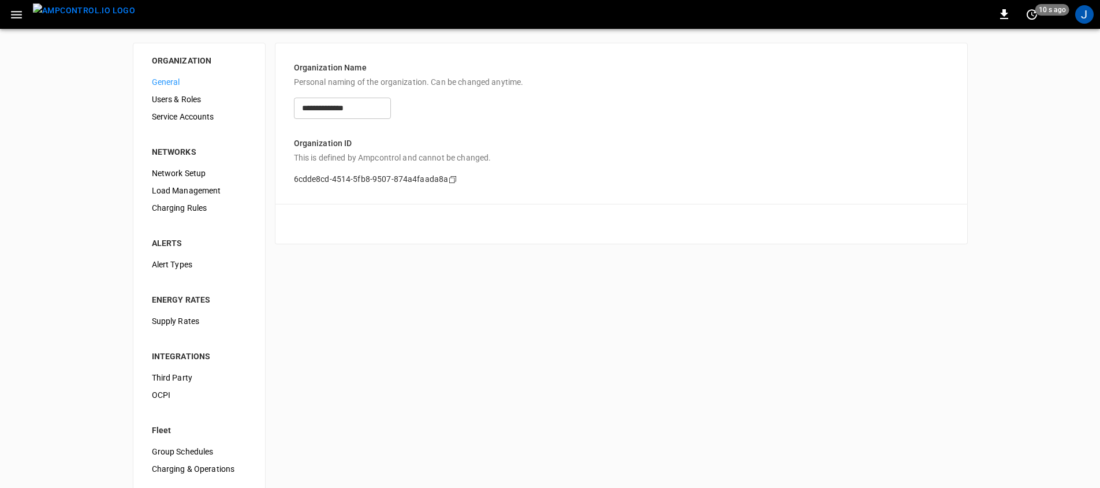
click at [200, 116] on span "Service Accounts" at bounding box center [199, 117] width 95 height 12
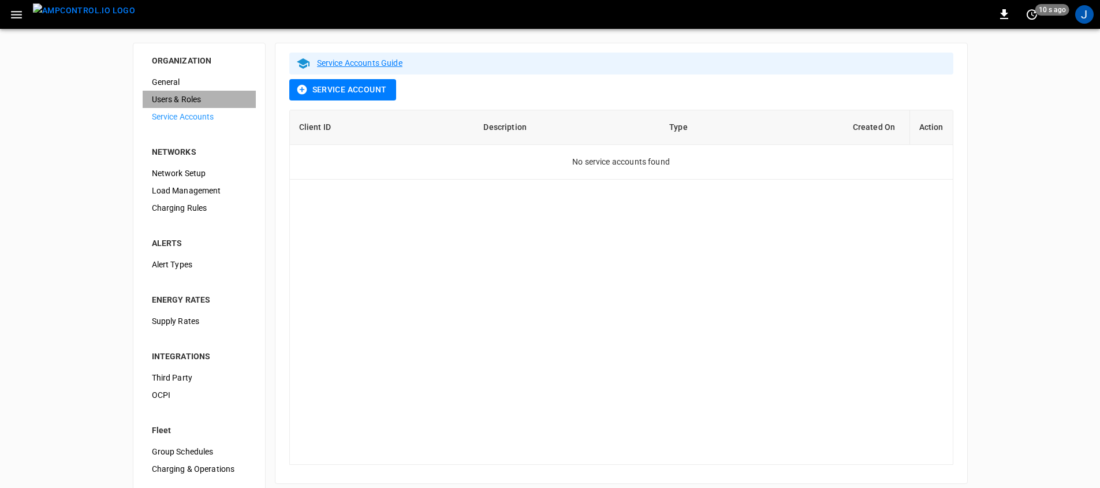
click at [204, 99] on span "Users & Roles" at bounding box center [199, 100] width 95 height 12
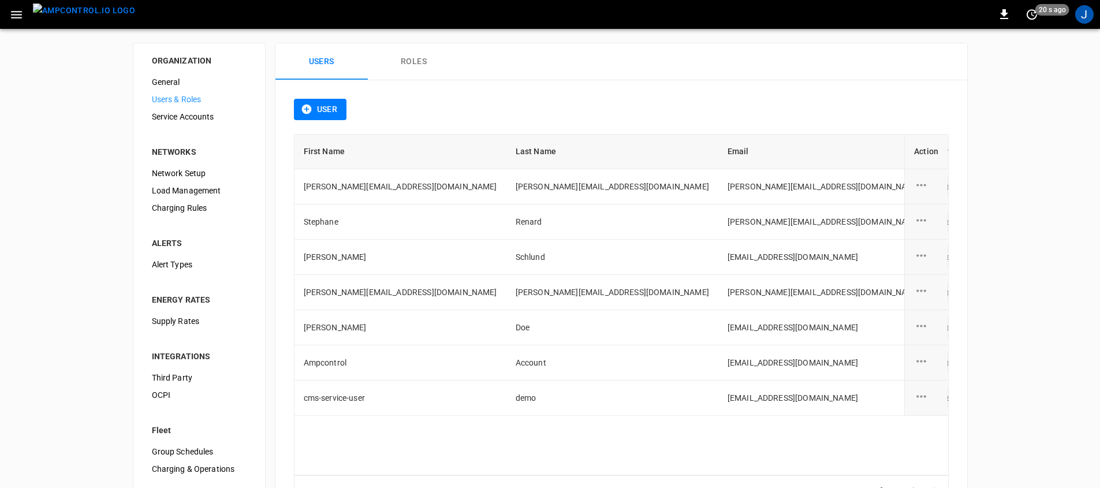
click at [501, 99] on div "User" at bounding box center [621, 116] width 655 height 35
click at [409, 59] on button "Roles" at bounding box center [414, 61] width 92 height 37
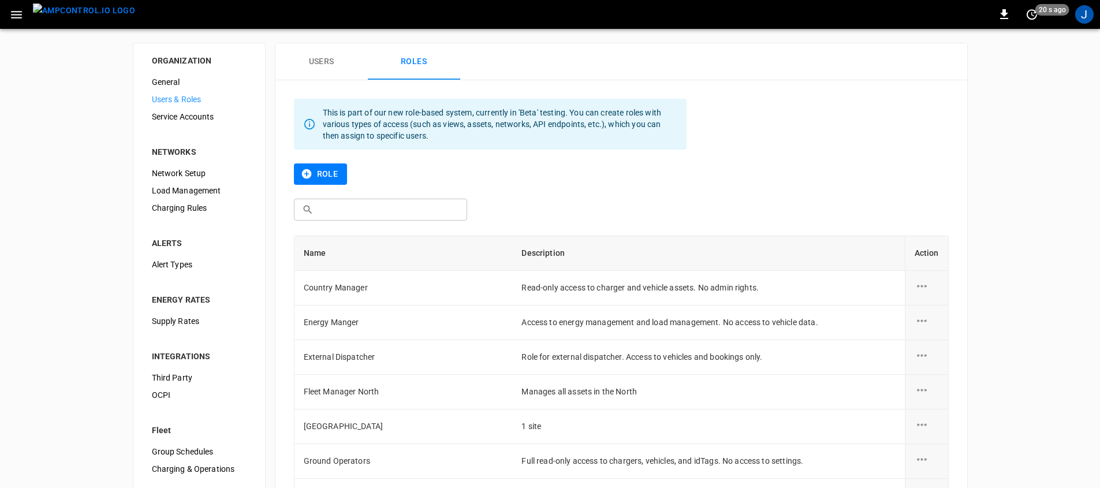
click at [632, 177] on div "Role" at bounding box center [621, 180] width 655 height 35
click at [8, 14] on button "button" at bounding box center [17, 14] width 24 height 21
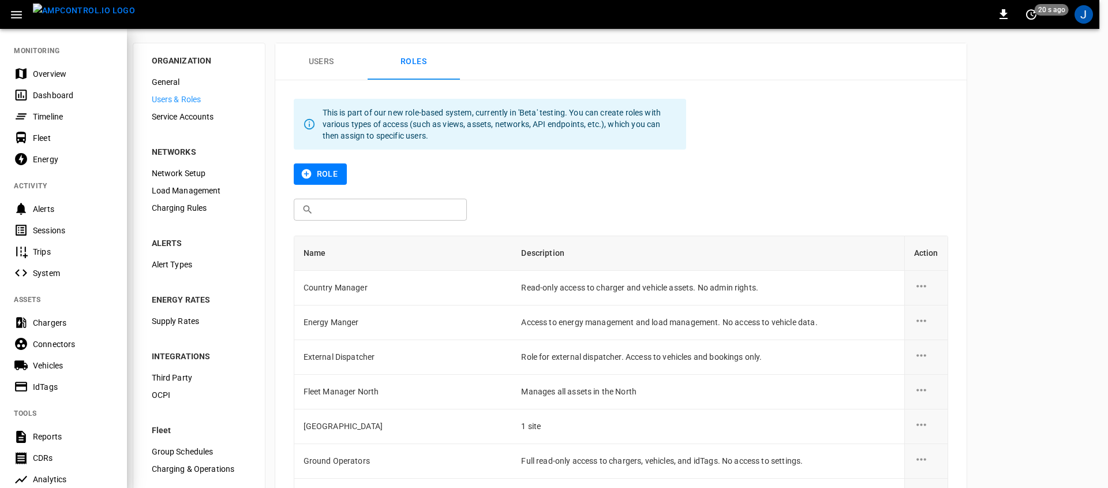
click at [70, 25] on picture "menu" at bounding box center [84, 14] width 102 height 22
click at [73, 18] on img "menu" at bounding box center [84, 10] width 102 height 14
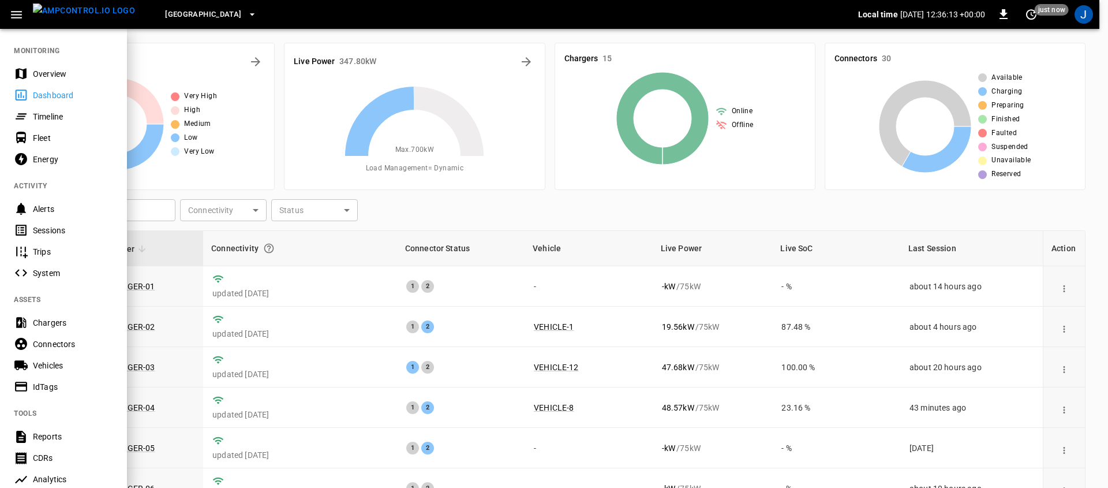
click at [17, 9] on icon "button" at bounding box center [16, 15] width 14 height 14
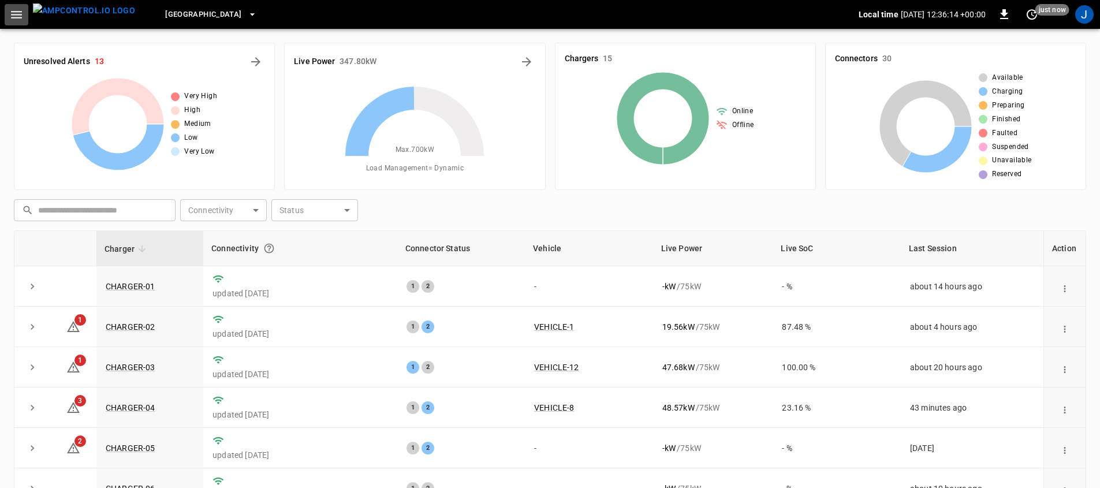
click at [20, 12] on icon "button" at bounding box center [16, 15] width 14 height 14
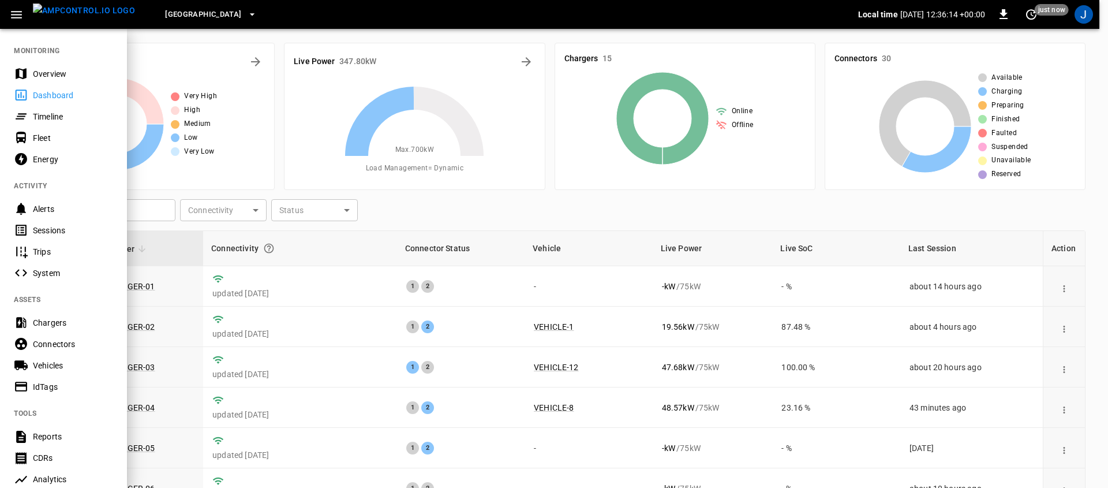
click at [42, 70] on div "Overview" at bounding box center [73, 74] width 80 height 12
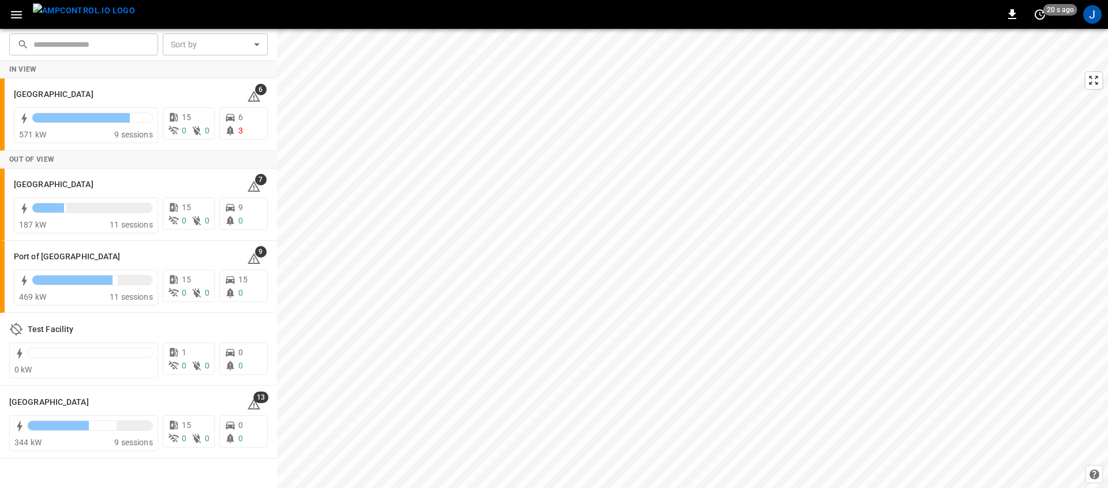
click at [863, 6] on div "0 20 s ago J" at bounding box center [554, 14] width 1108 height 29
click at [1085, 20] on div "J" at bounding box center [1093, 14] width 18 height 18
